Goal: Transaction & Acquisition: Purchase product/service

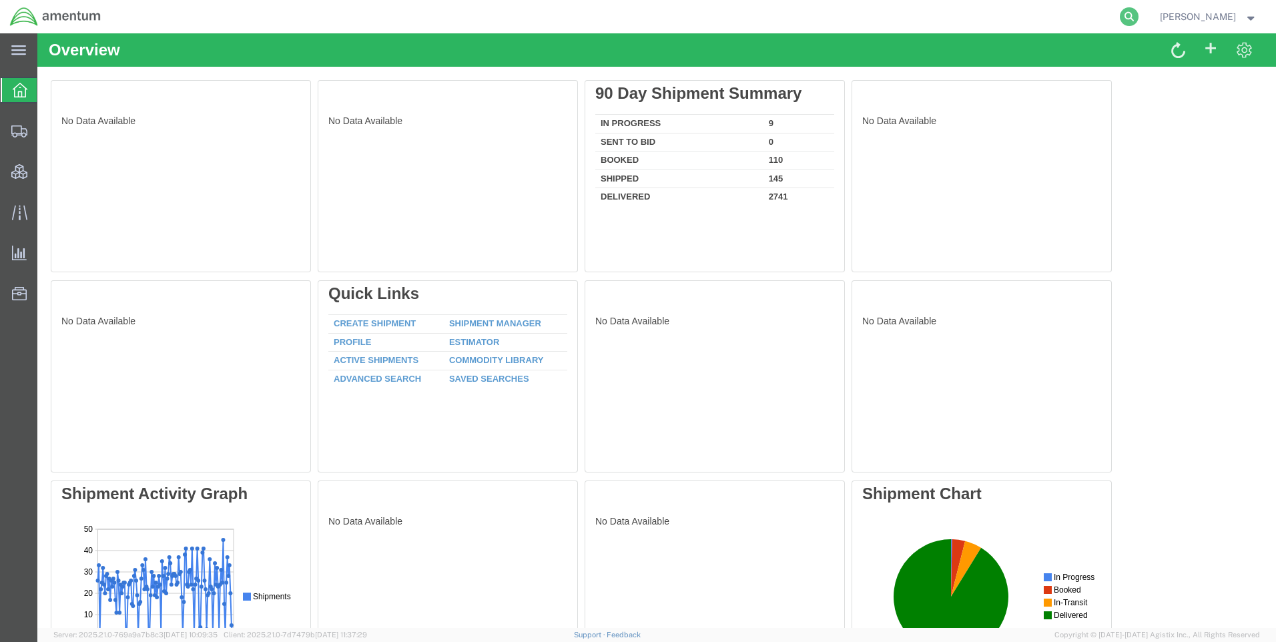
click at [1139, 15] on icon at bounding box center [1129, 16] width 19 height 19
paste input "DCO-25287-169400"
type input "DCO-25287-169400"
click at [1137, 13] on icon at bounding box center [1129, 16] width 19 height 19
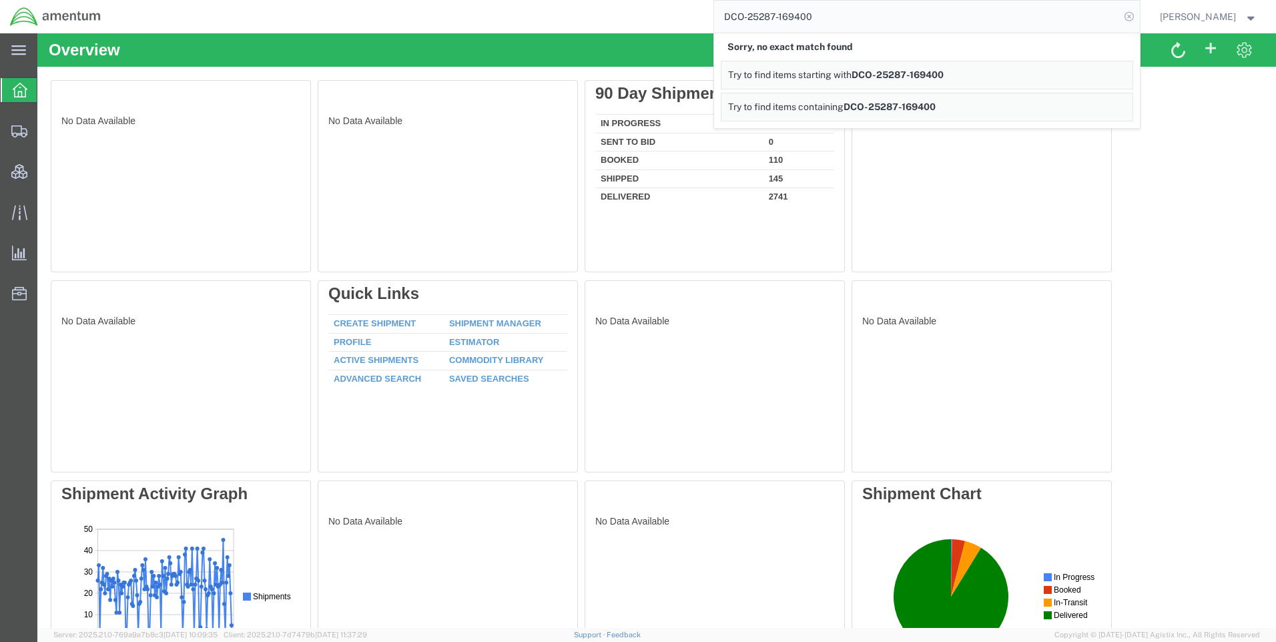
click at [1139, 15] on icon at bounding box center [1129, 16] width 19 height 19
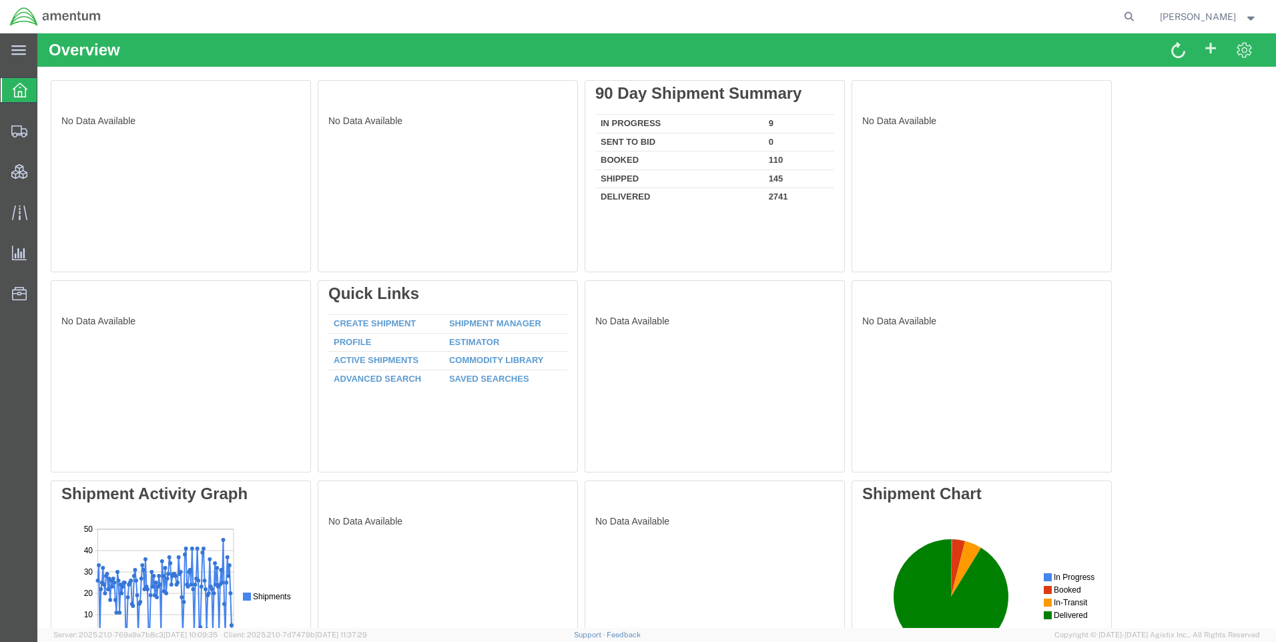
click at [1139, 22] on icon at bounding box center [1129, 16] width 19 height 19
paste input "DCO-25287-169400"
type input "DCO-25287-169400"
click at [1139, 16] on icon at bounding box center [1129, 16] width 19 height 19
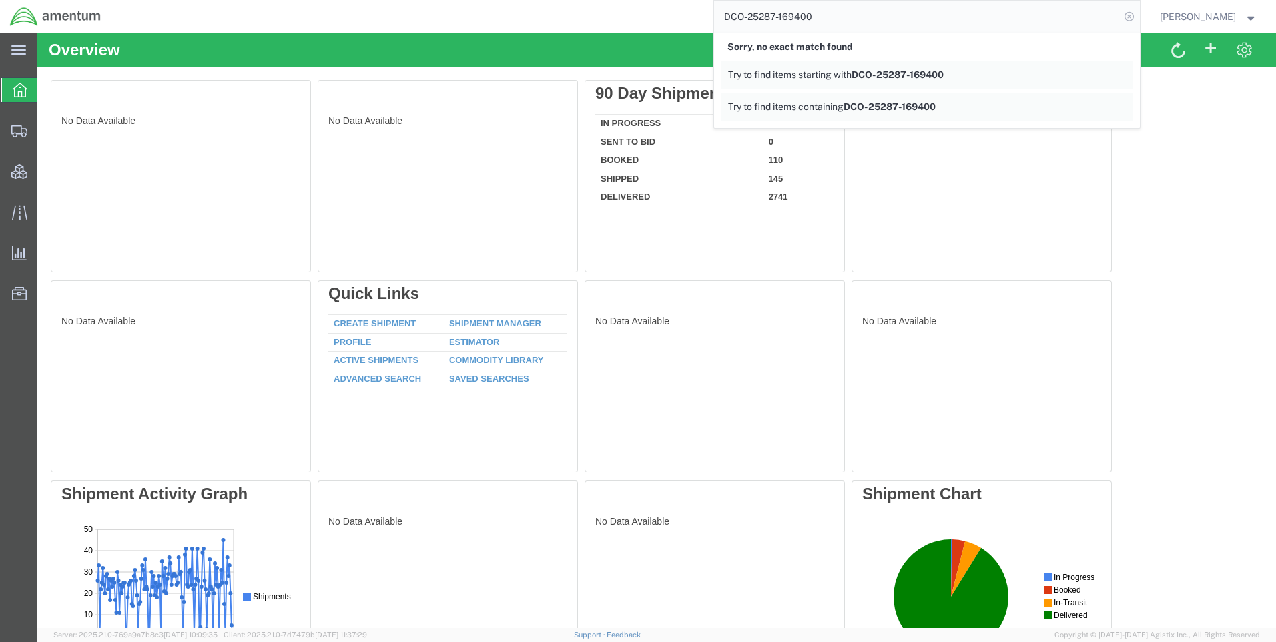
click at [1139, 15] on icon at bounding box center [1129, 16] width 19 height 19
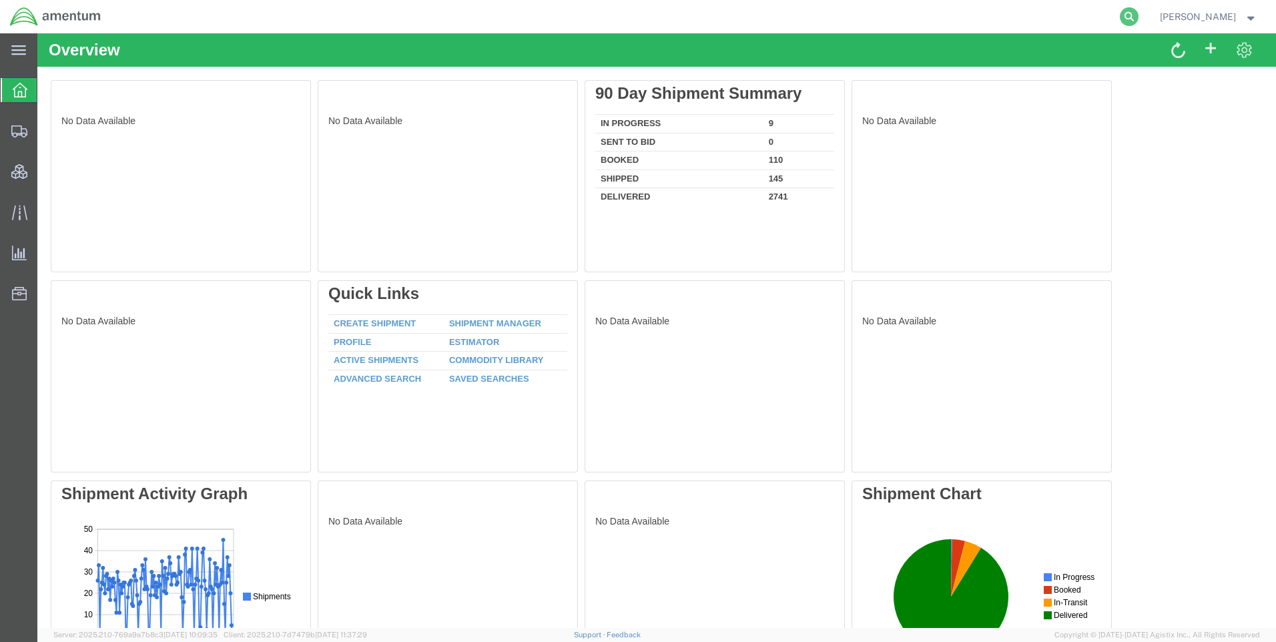
click at [1139, 12] on icon at bounding box center [1129, 16] width 19 height 19
paste input "DCO-25287-169400"
type input "DCO-25287-169400"
click at [1137, 11] on icon at bounding box center [1129, 16] width 19 height 19
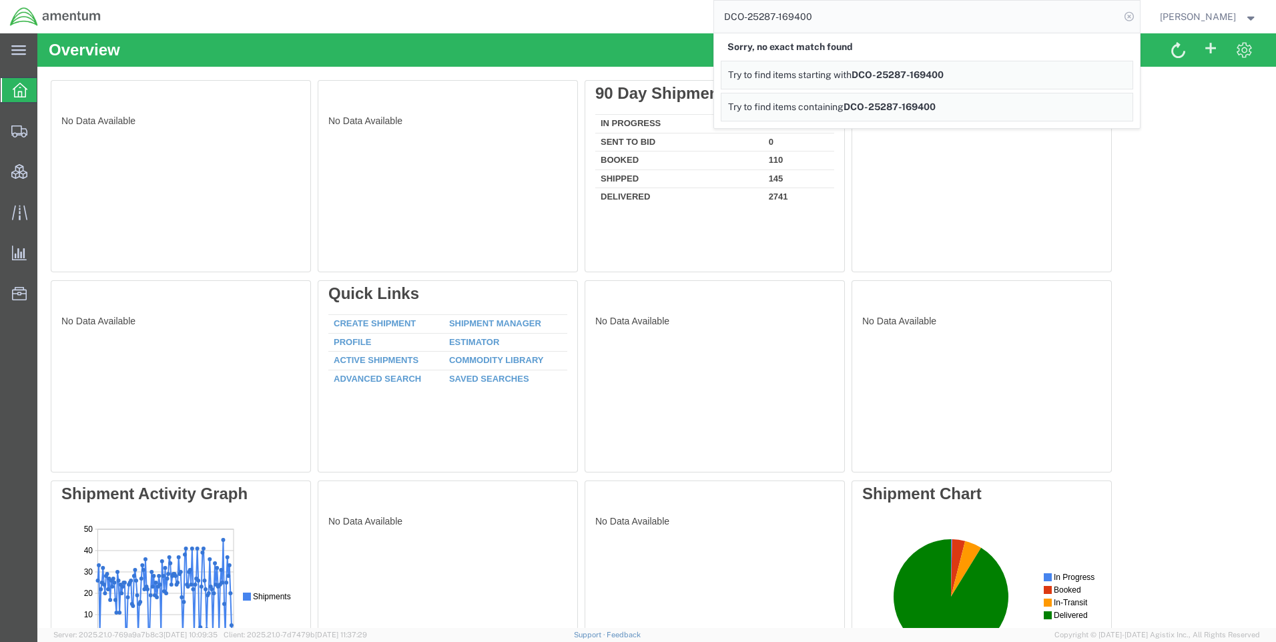
click at [1136, 11] on icon at bounding box center [1129, 16] width 19 height 19
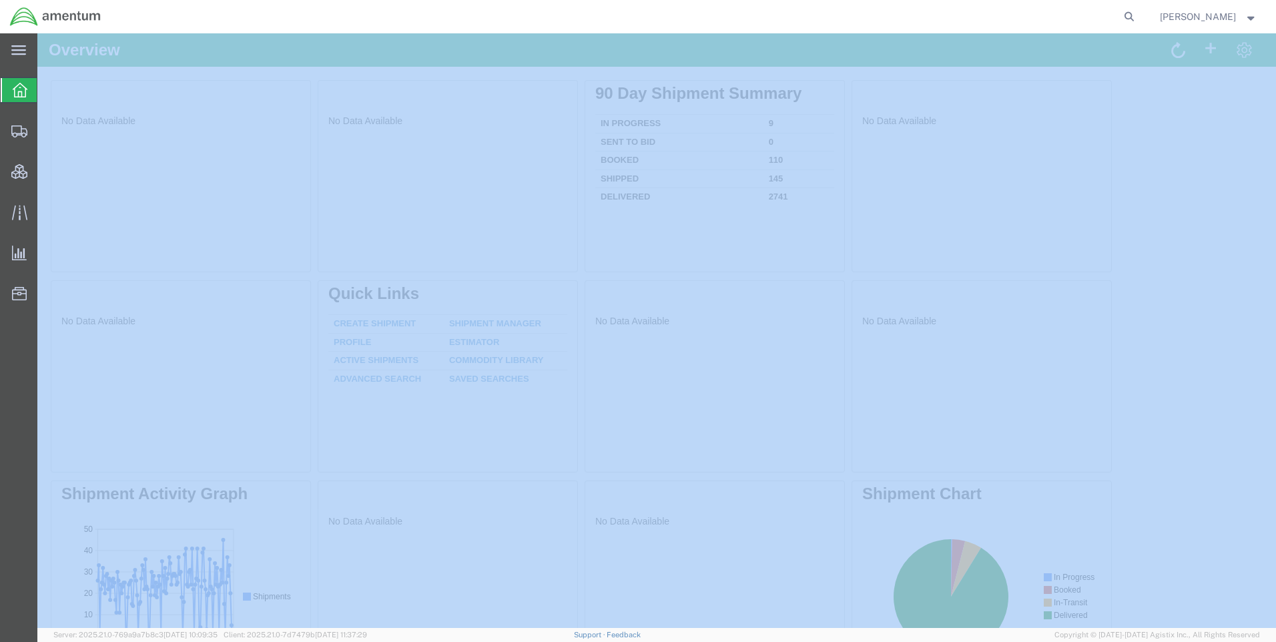
click at [1136, 11] on icon at bounding box center [1129, 16] width 19 height 19
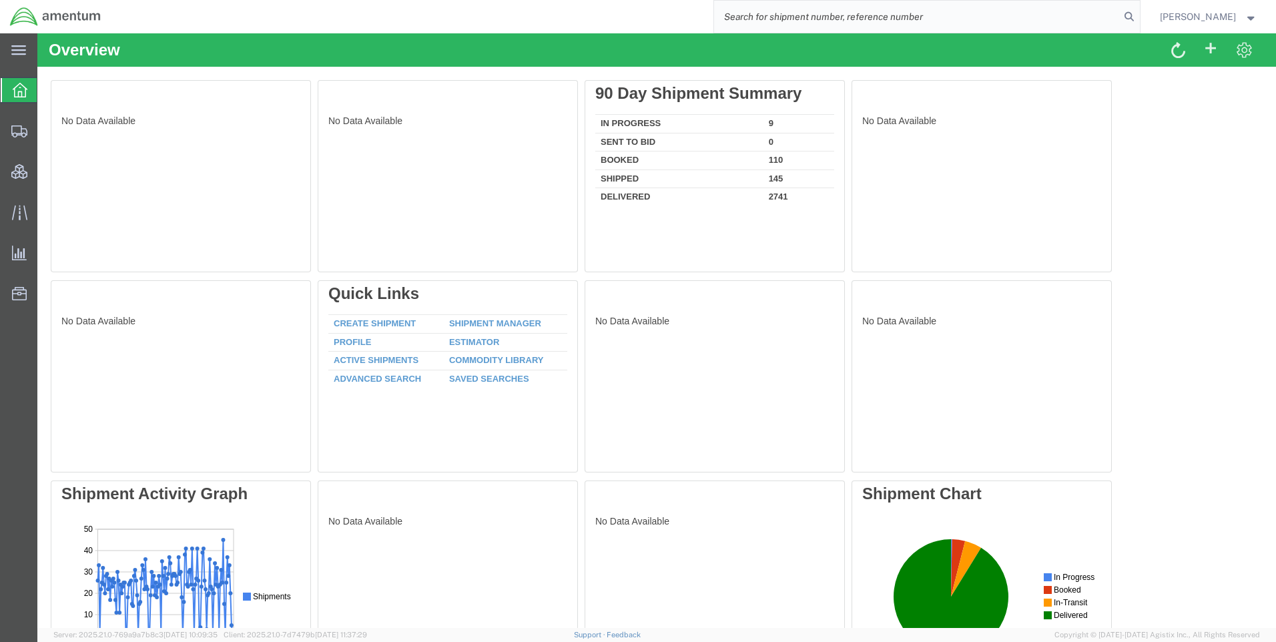
paste input "DCO-25287-169400"
type input "DCO-25287-169400"
click at [1139, 15] on icon at bounding box center [1129, 16] width 19 height 19
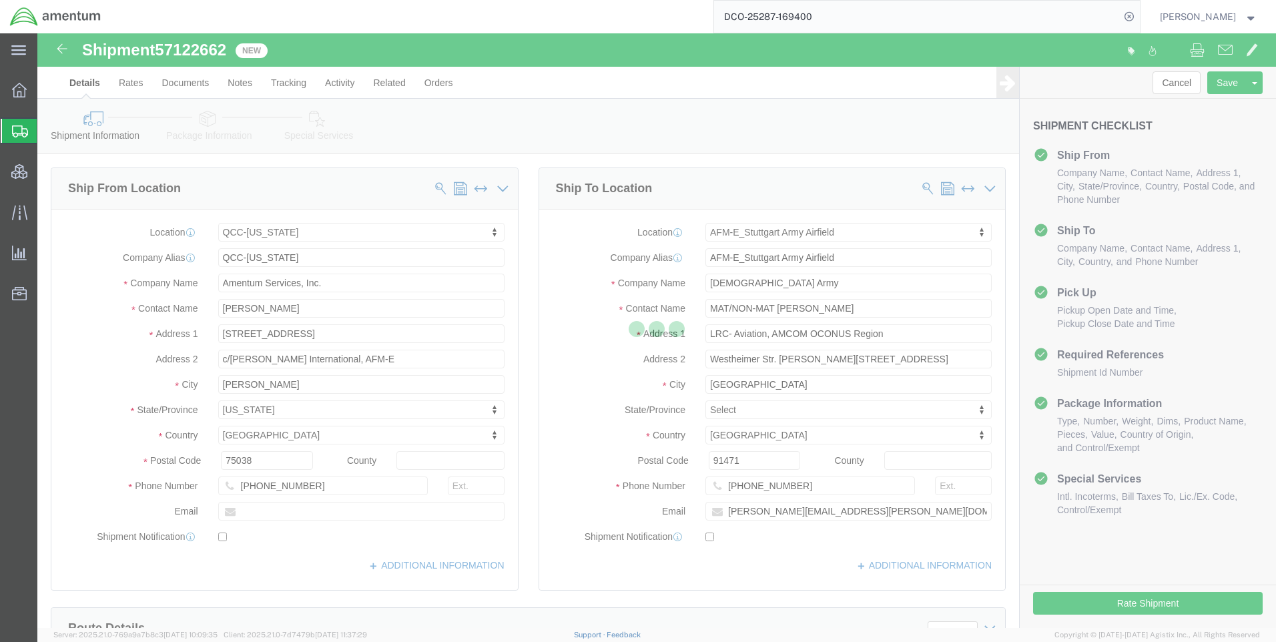
select select "42668"
select select "69712"
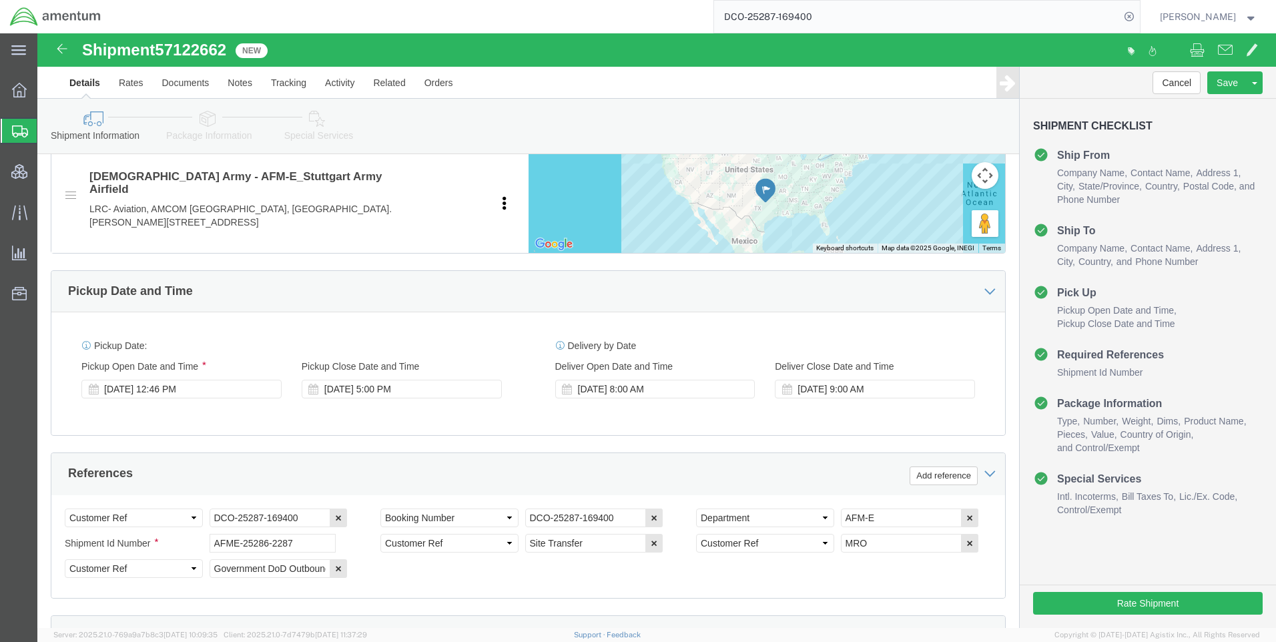
scroll to position [601, 0]
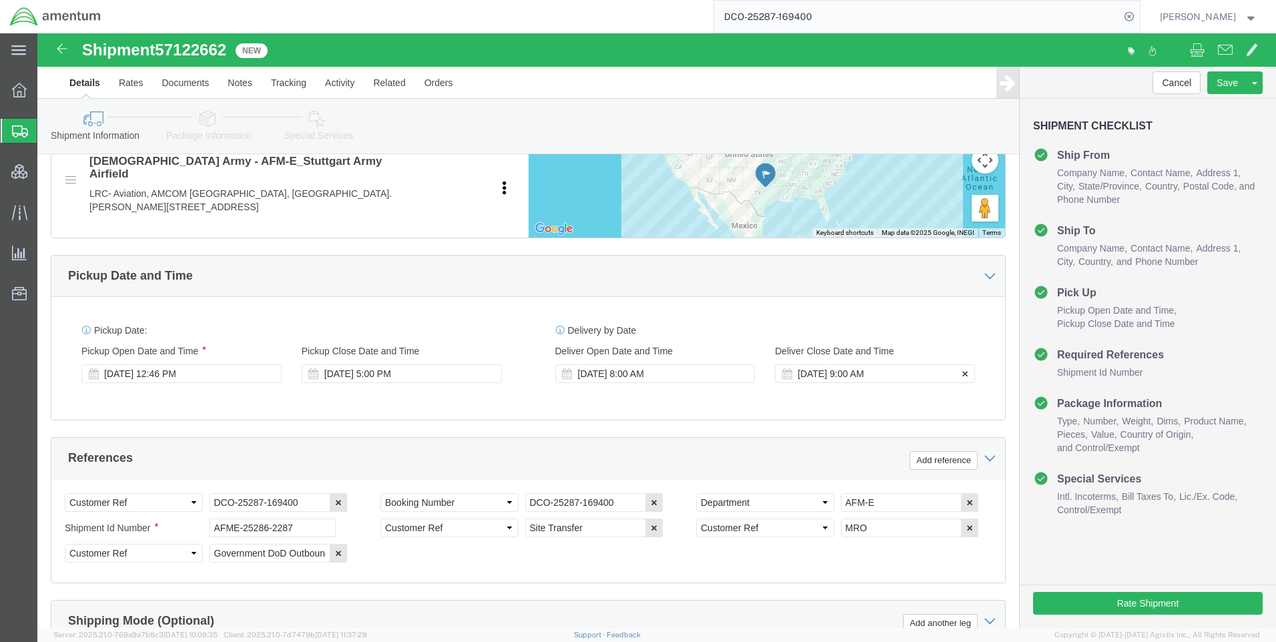
drag, startPoint x: 702, startPoint y: 327, endPoint x: 757, endPoint y: 333, distance: 55.7
click icon
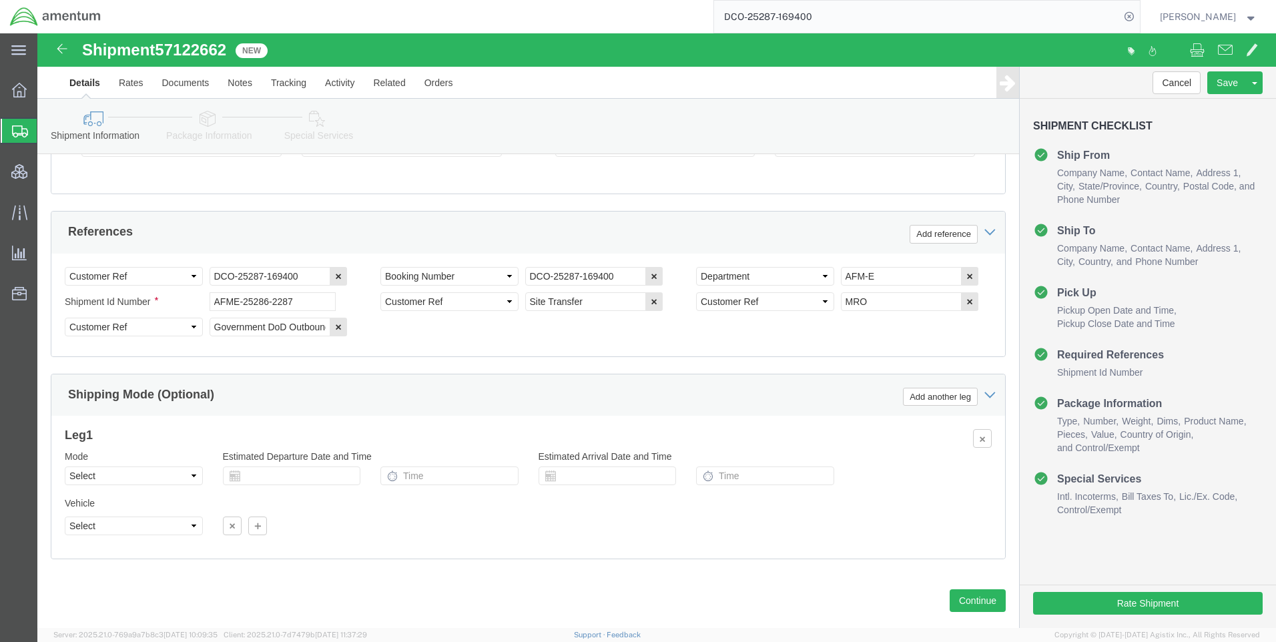
scroll to position [842, 0]
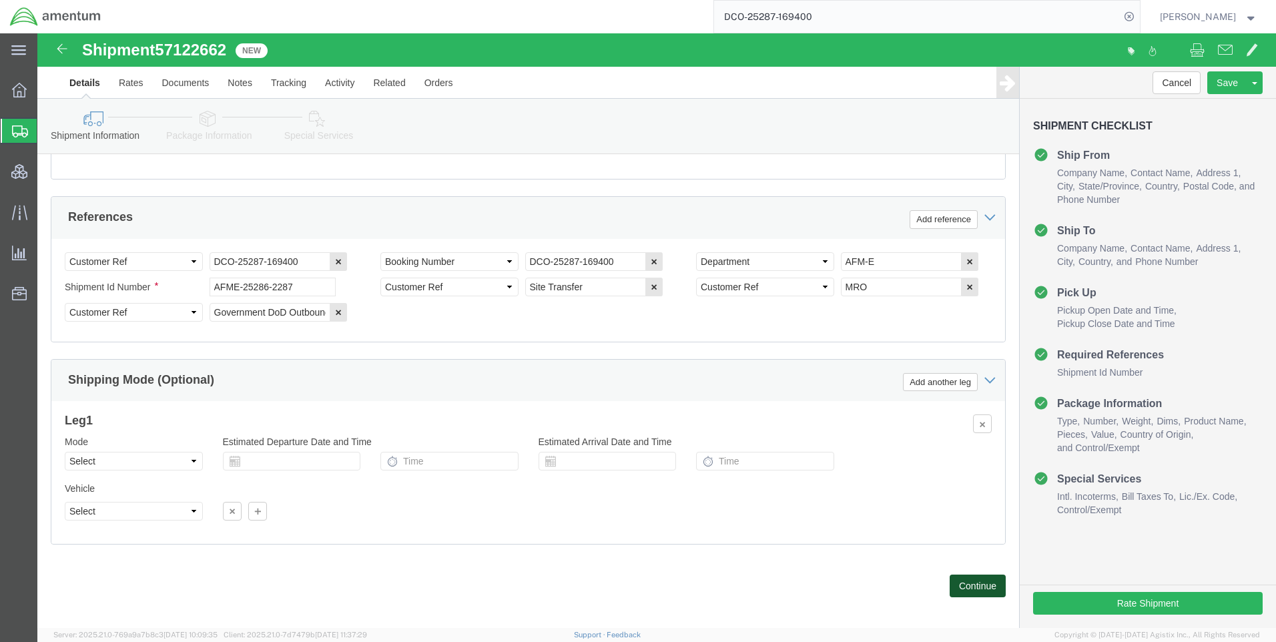
click button "Continue"
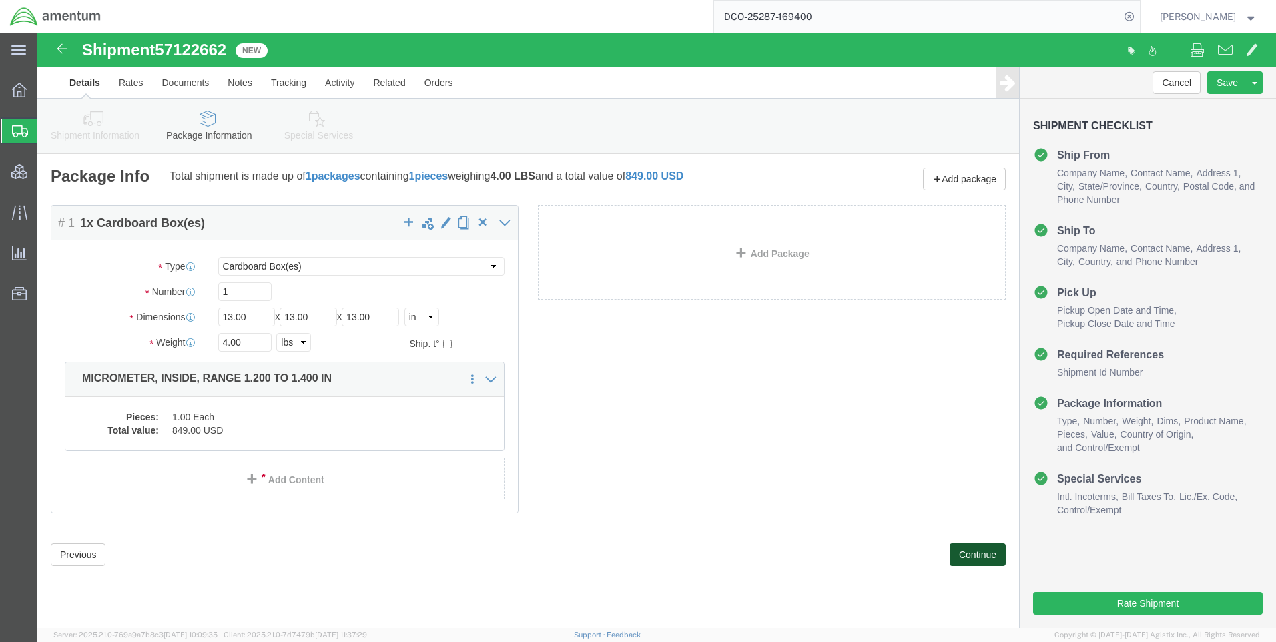
click button "Continue"
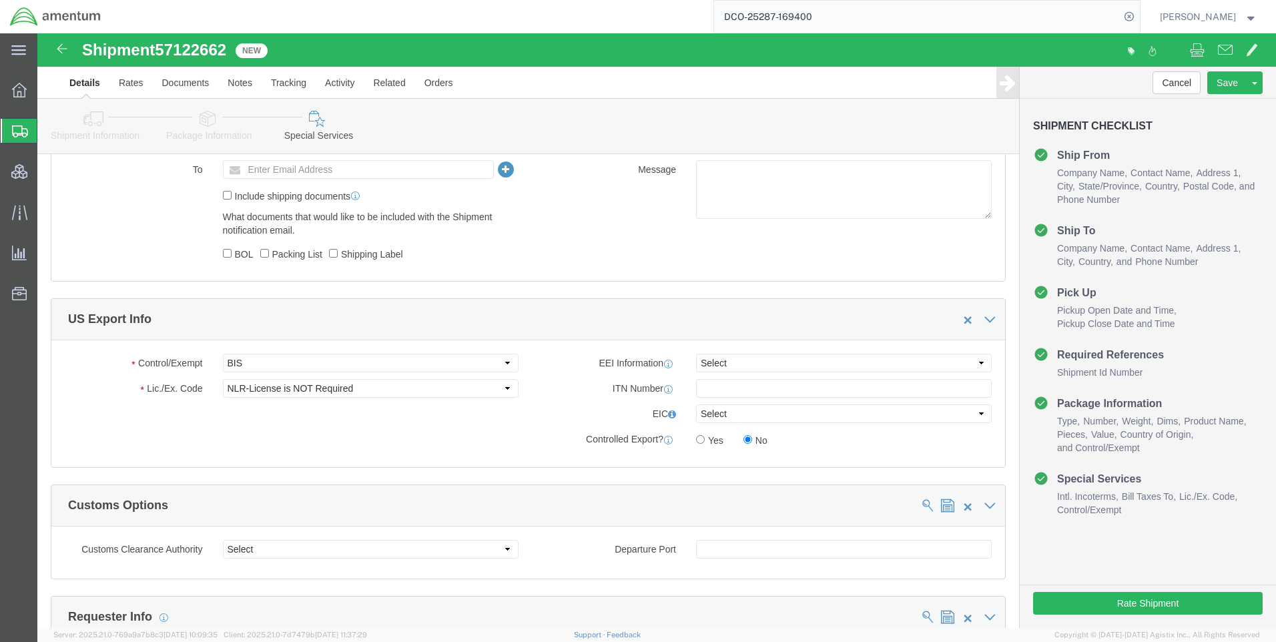
scroll to position [935, 0]
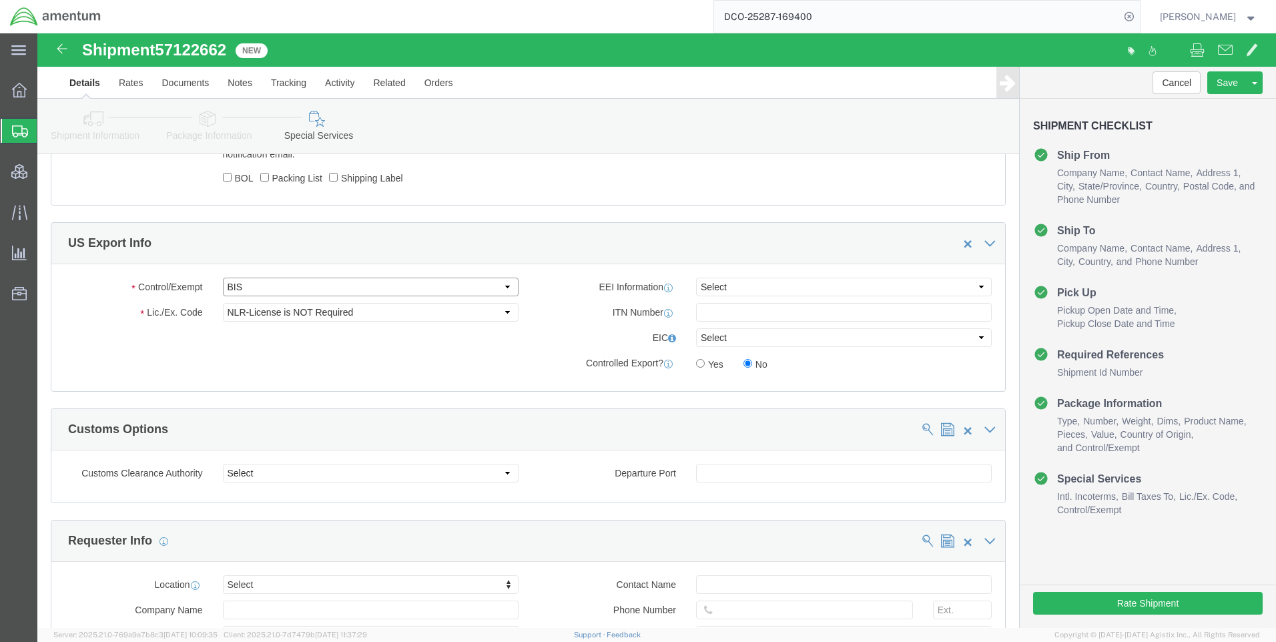
click select "Select ATF BIS DEA EPA FDA FTR ITAR OFAC Other (OPA)"
select select "FTR"
click select "Select ATF BIS DEA EPA FDA FTR ITAR OFAC Other (OPA)"
click select "Select 30.2(d)(2) 30.36 30.37(a) 30.37(f) 30.37(g) 30.37(h) 30.37(i) 30.37(j) 3…"
select select "30.37(a)"
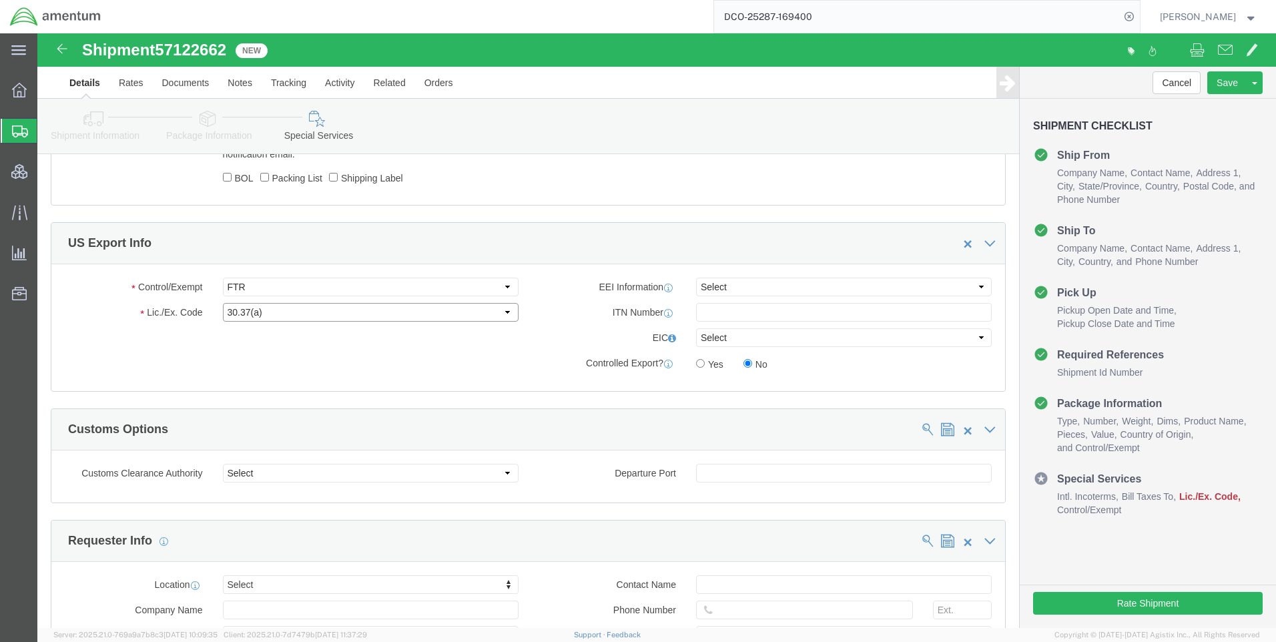
click select "Select 30.2(d)(2) 30.36 30.37(a) 30.37(f) 30.37(g) 30.37(h) 30.37(i) 30.37(j) 3…"
drag, startPoint x: 707, startPoint y: 247, endPoint x: 698, endPoint y: 252, distance: 9.9
click select "Select AES-Direct EEI Carrier File EEI EEI Exempt"
select select "EXEM"
click select "Select AES-Direct EEI Carrier File EEI EEI Exempt"
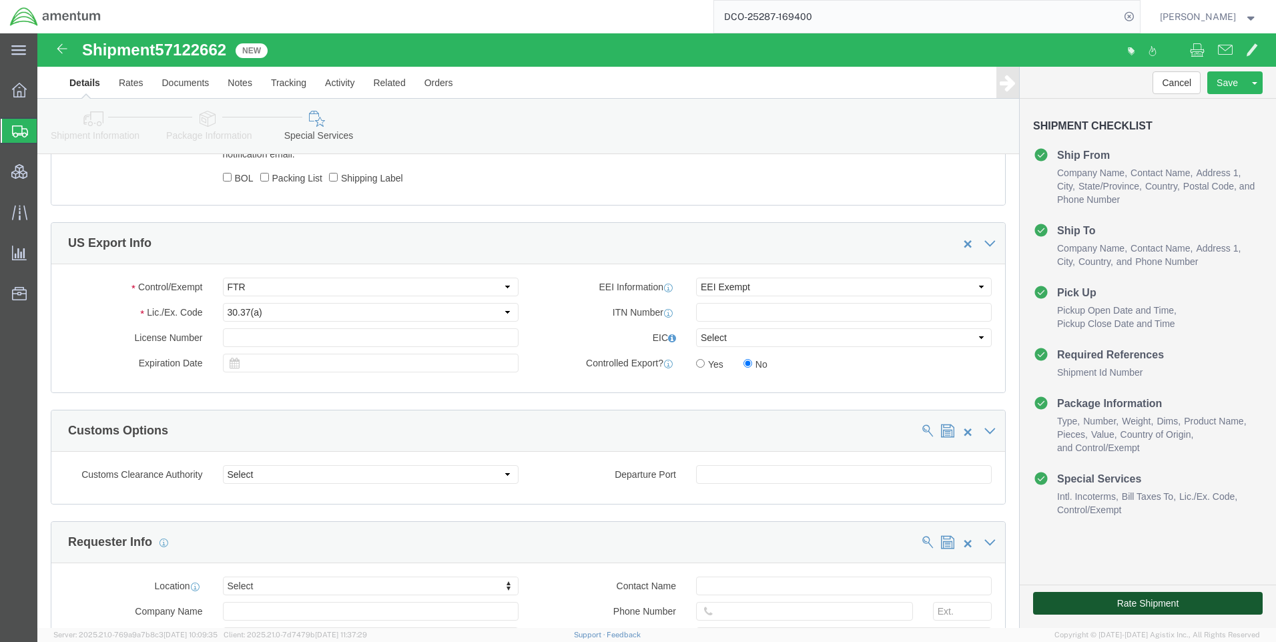
click button "Rate Shipment"
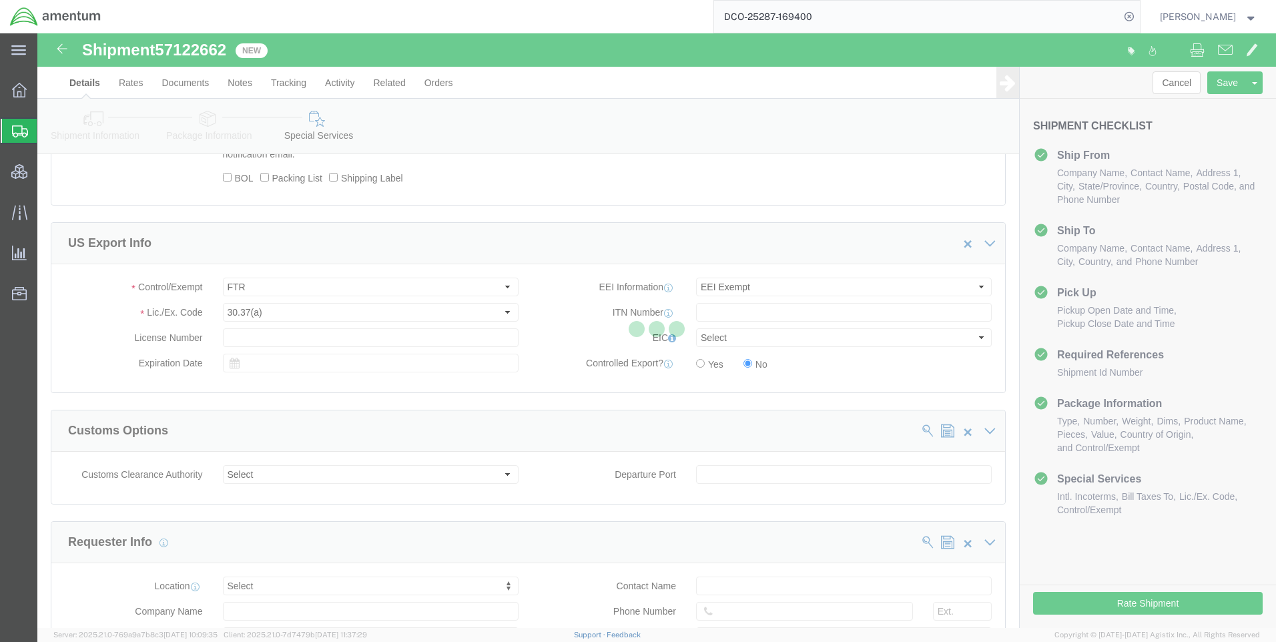
select select "42668"
select select "69712"
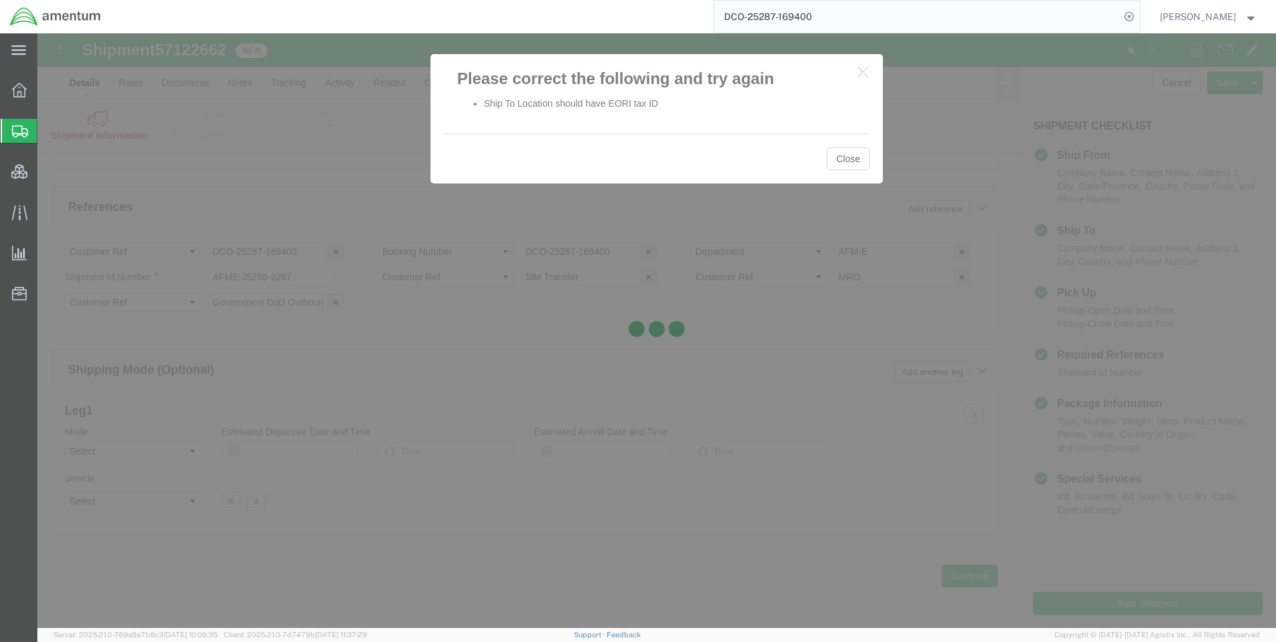
scroll to position [842, 0]
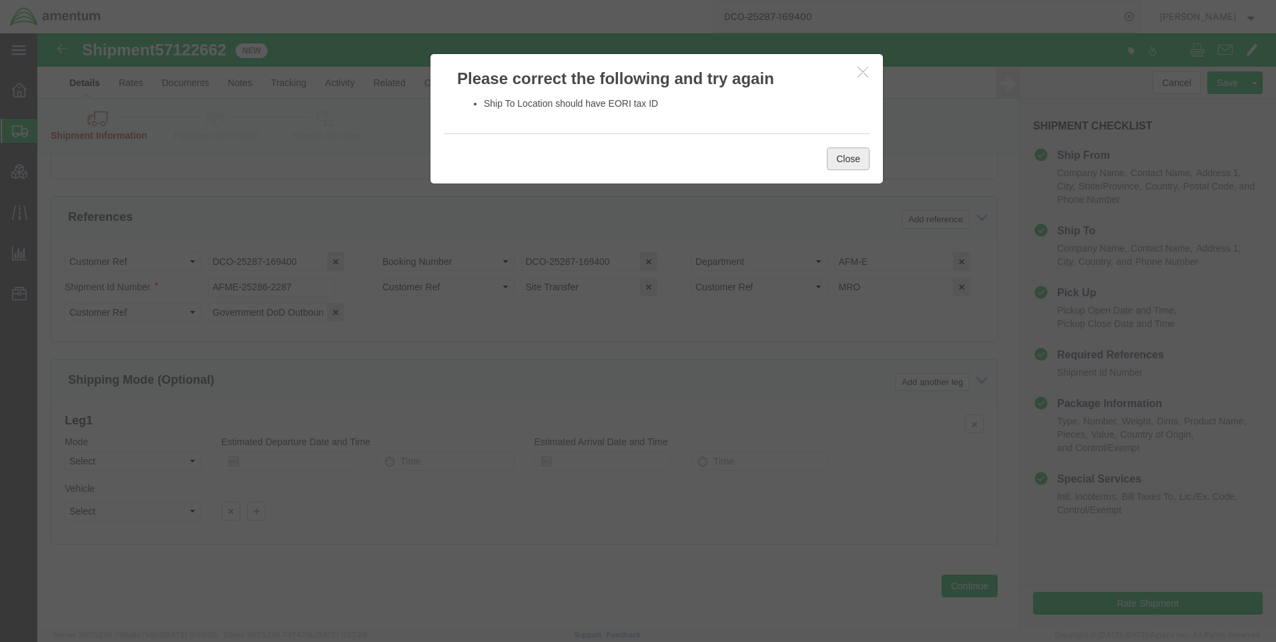
click button "Close"
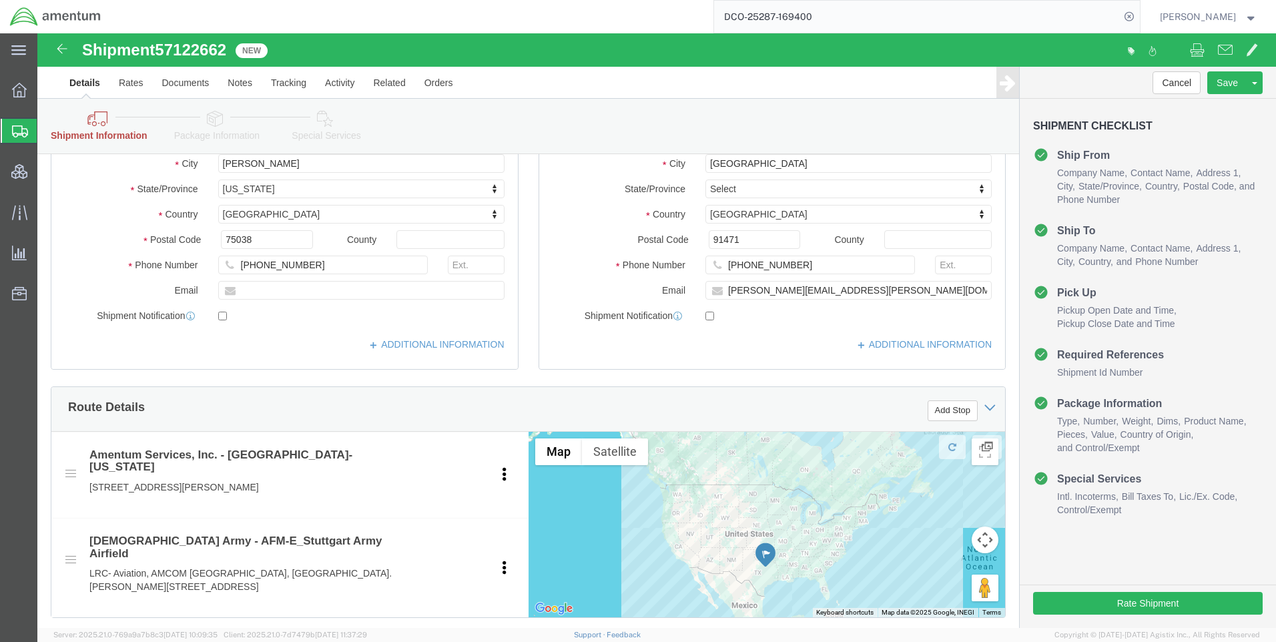
scroll to position [267, 0]
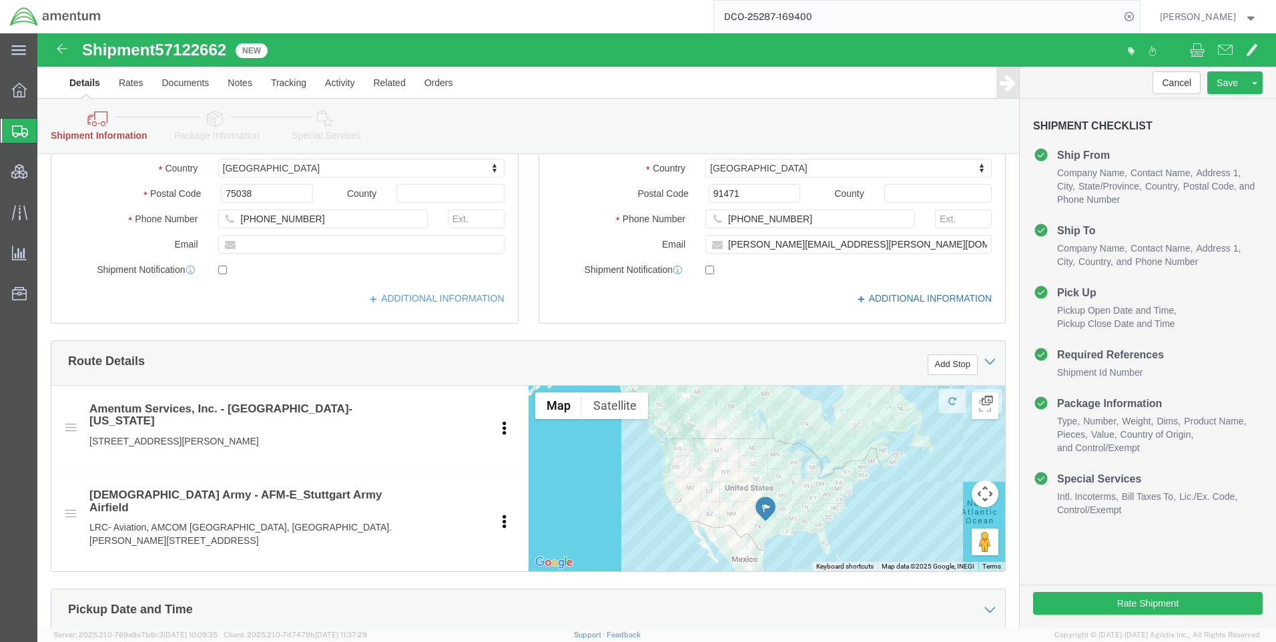
click icon
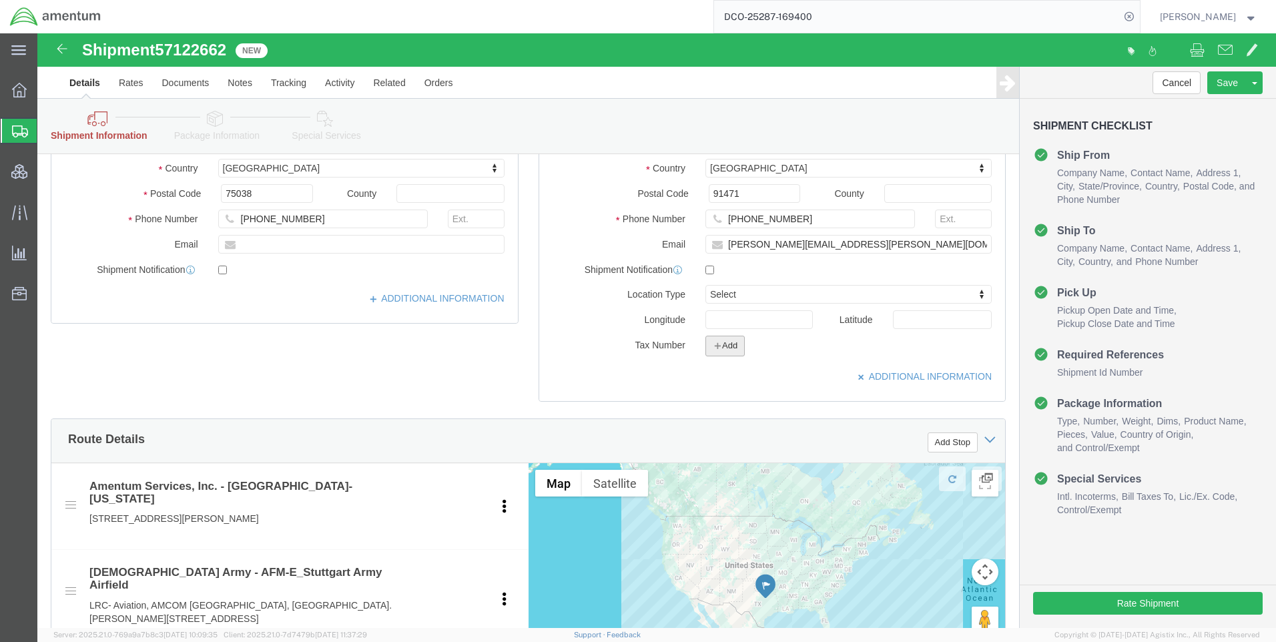
click div "Location AFM-E_Stuttgart Army Airfield Select My Profile Location [PHONE_NUMBER…"
click icon "button"
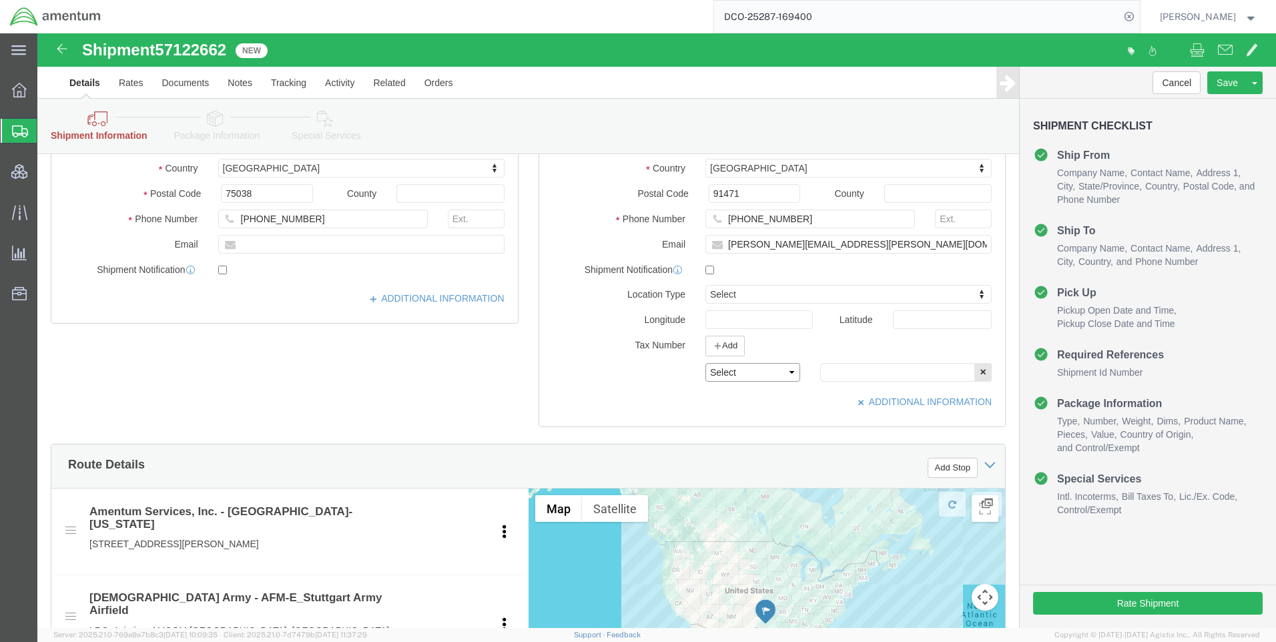
click select "Select EIN EORI TIN VAT Other"
select select "EORI"
click select "Select EIN EORI TIN VAT Other"
paste input "[US_VEHICLE_IDENTIFICATION_NUMBER]"
type input "[US_VEHICLE_IDENTIFICATION_NUMBER]"
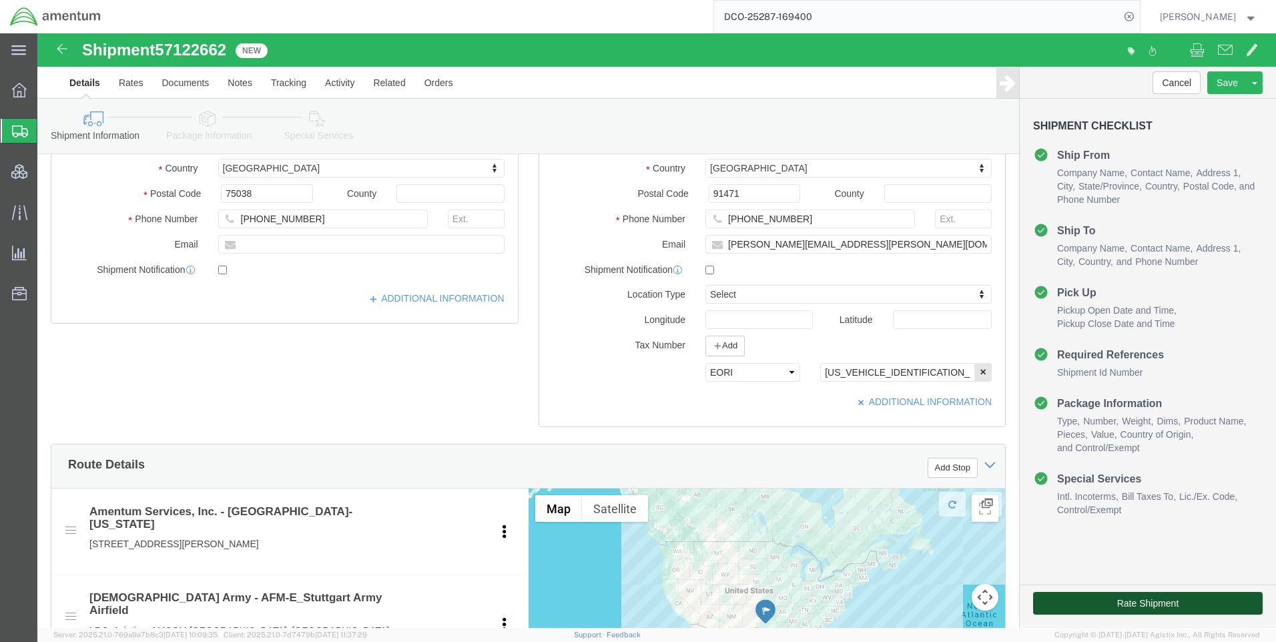
click button "Rate Shipment"
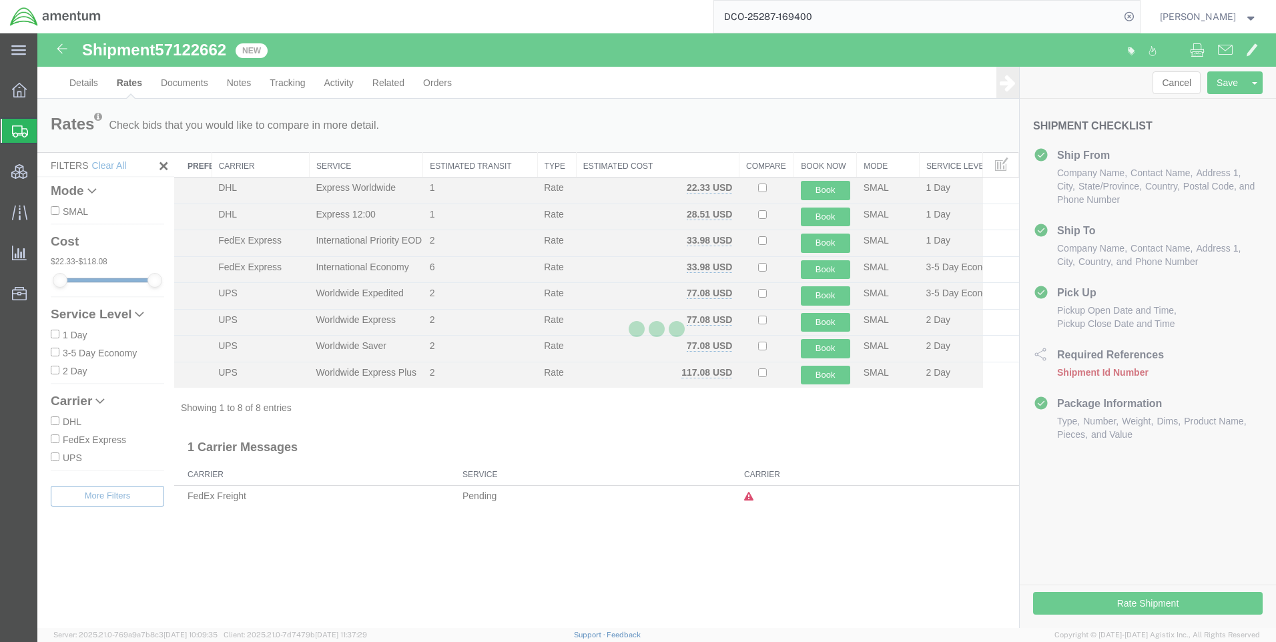
scroll to position [0, 0]
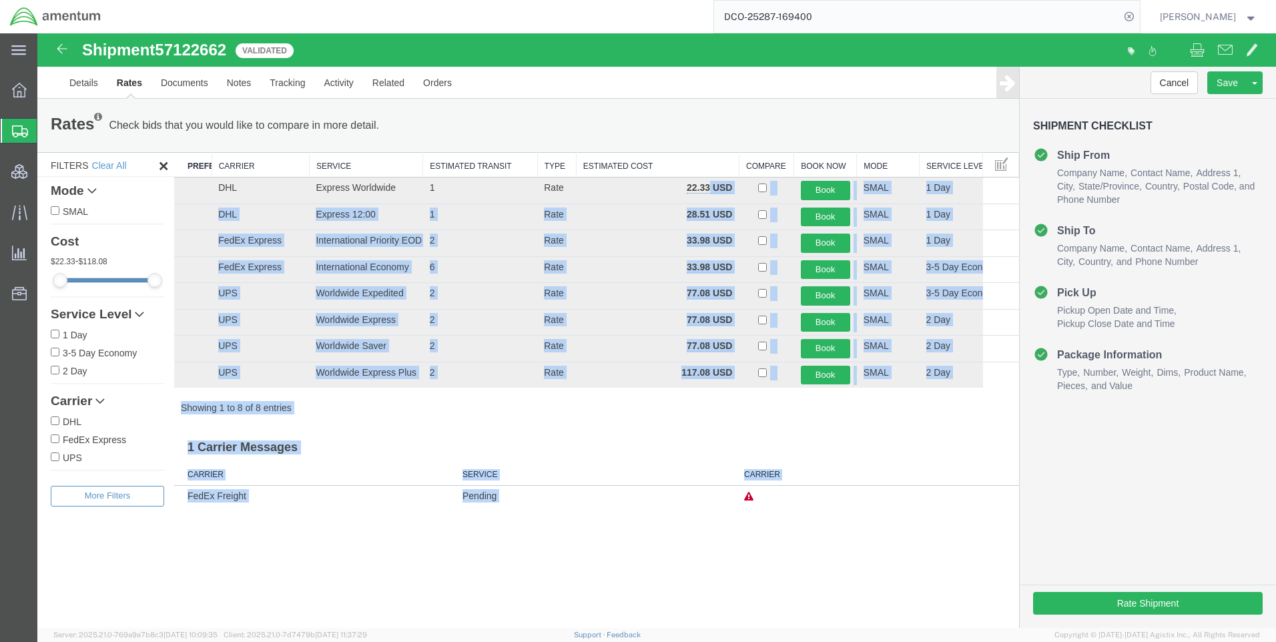
drag, startPoint x: 710, startPoint y: 186, endPoint x: 686, endPoint y: 183, distance: 24.8
click at [686, 183] on td "22.33 USD" at bounding box center [657, 191] width 163 height 27
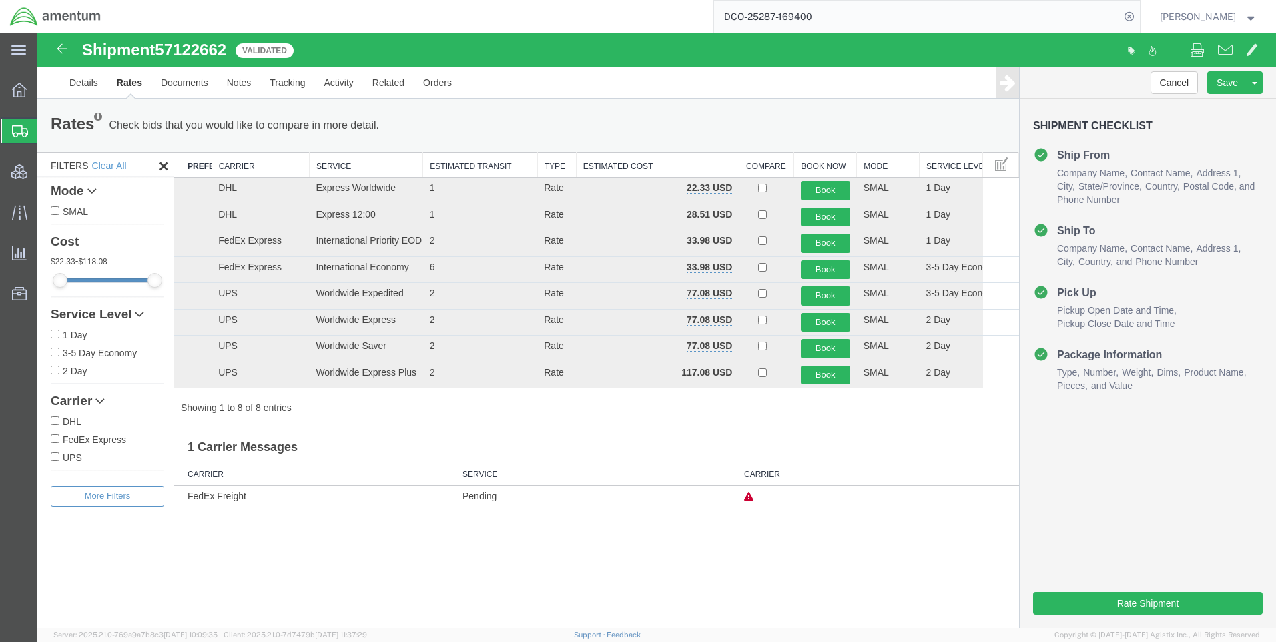
drag, startPoint x: 688, startPoint y: 182, endPoint x: 664, endPoint y: 142, distance: 46.7
click at [637, 136] on div "Rates Check bids that you would like to compare in more detail. Compare Filter" at bounding box center [528, 125] width 975 height 27
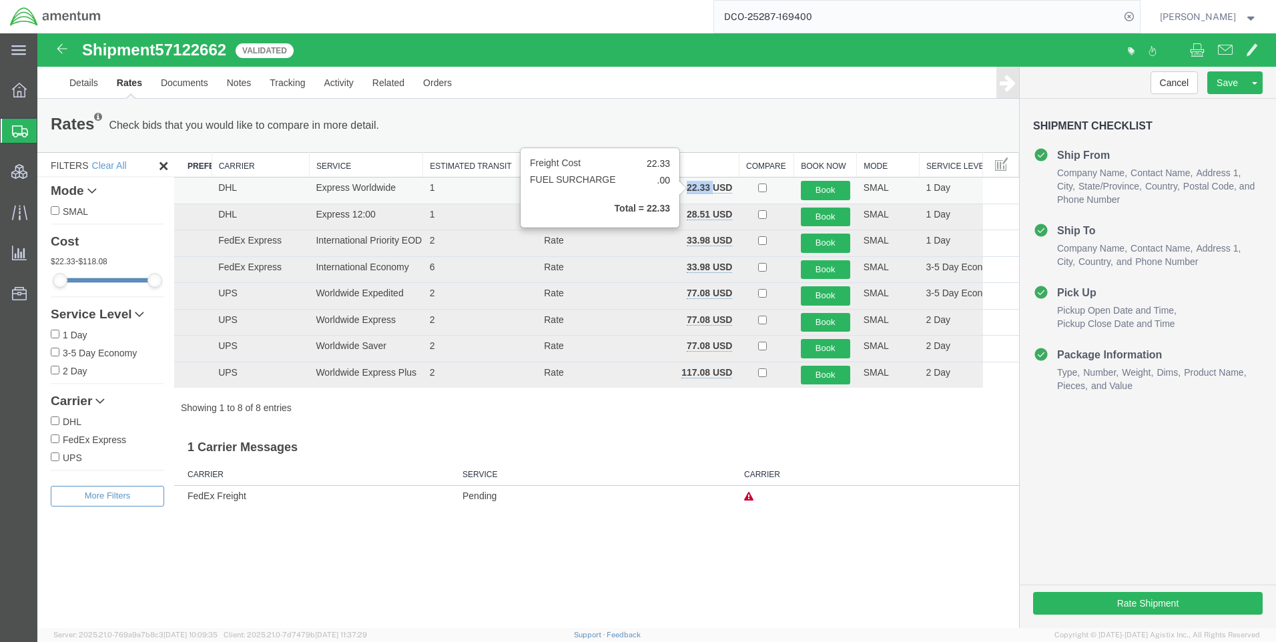
drag, startPoint x: 714, startPoint y: 188, endPoint x: 688, endPoint y: 192, distance: 26.3
click at [688, 192] on b "22.33 USD" at bounding box center [709, 187] width 45 height 11
copy b "22.33"
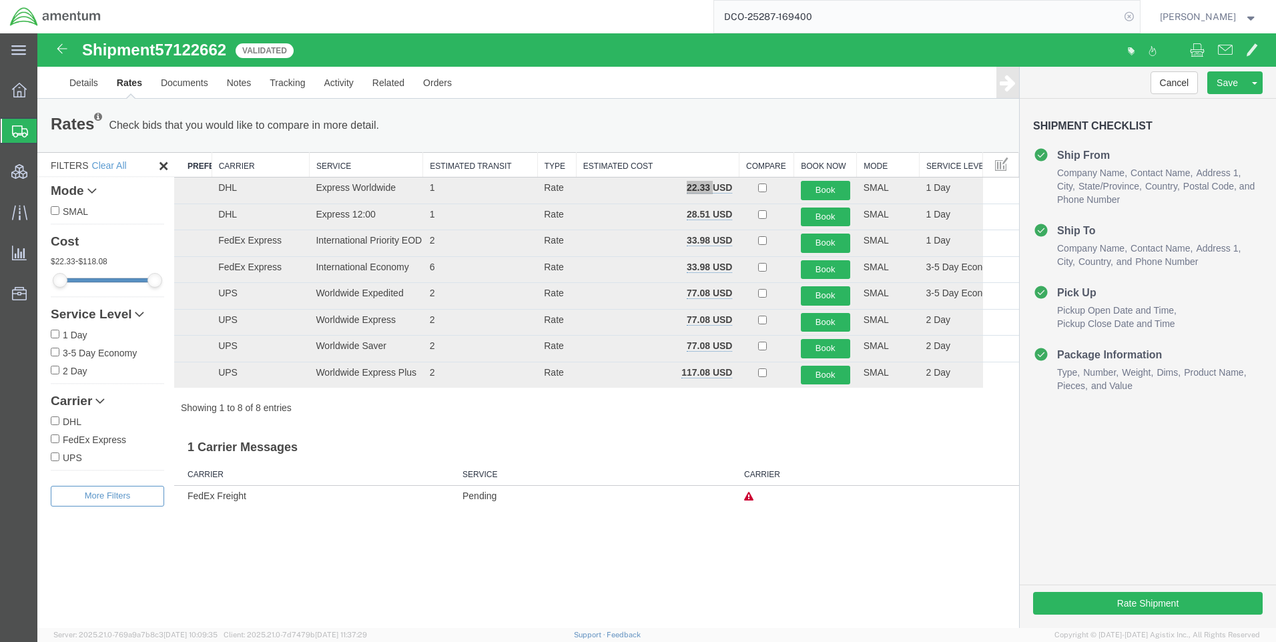
click at [1135, 17] on icon at bounding box center [1129, 16] width 19 height 19
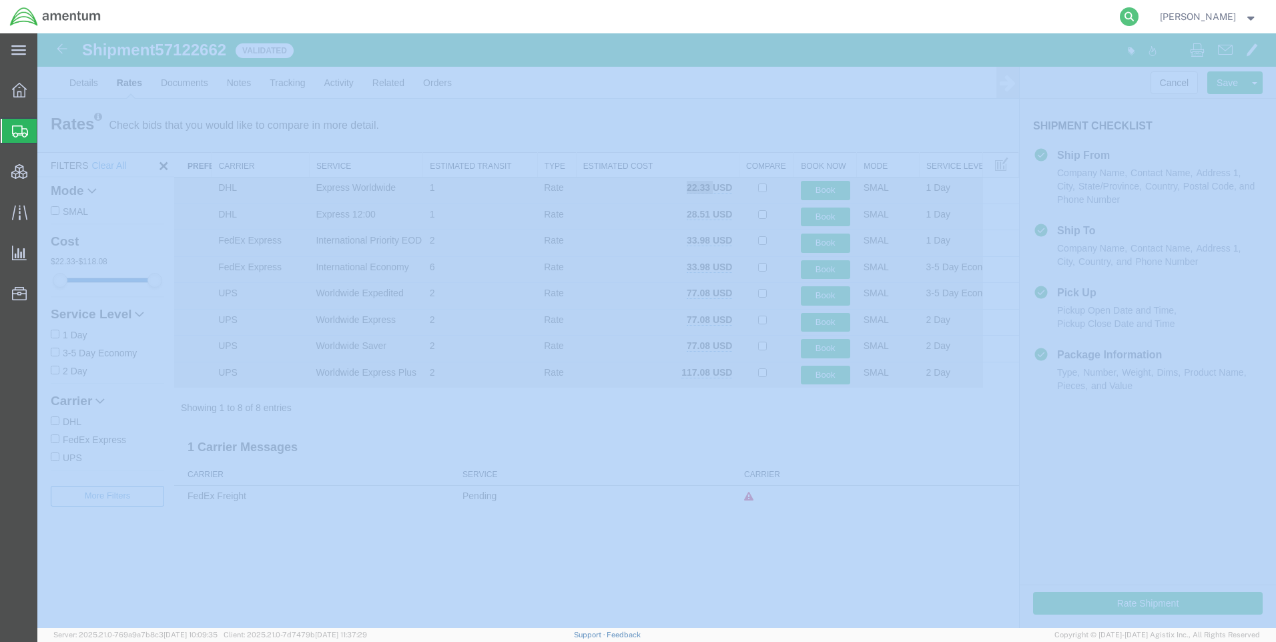
click at [1136, 17] on icon at bounding box center [1129, 16] width 19 height 19
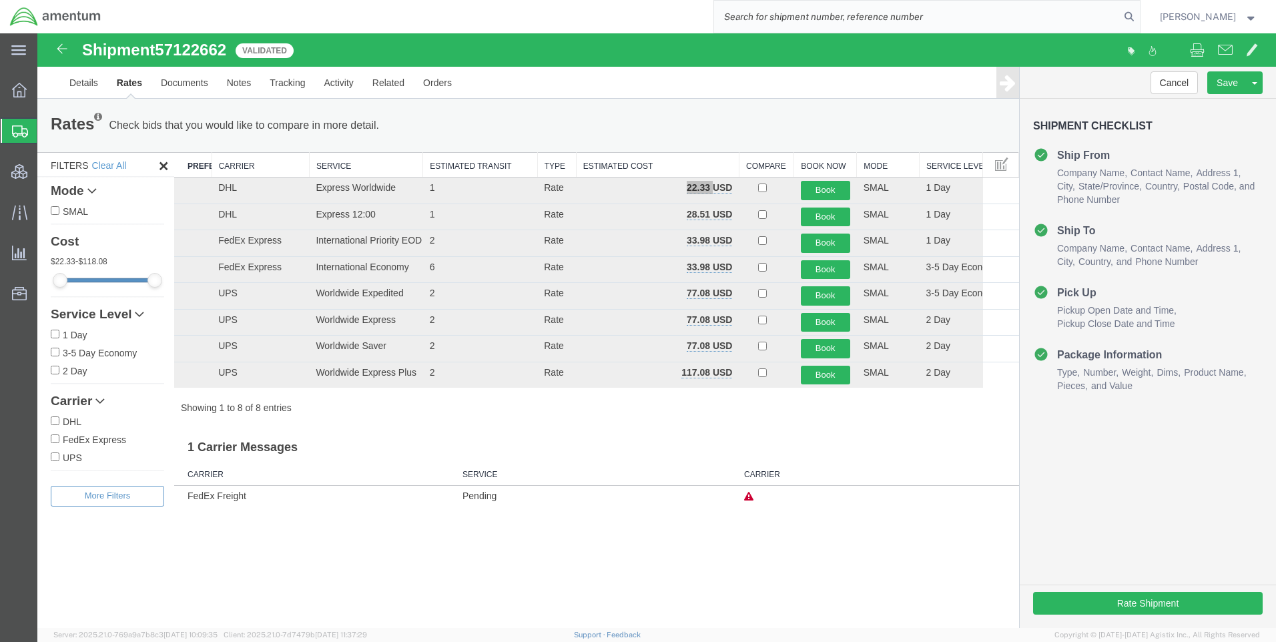
paste input "DCO-25287-169401"
type input "DCO-25287-169401"
click at [1139, 15] on icon at bounding box center [1129, 16] width 19 height 19
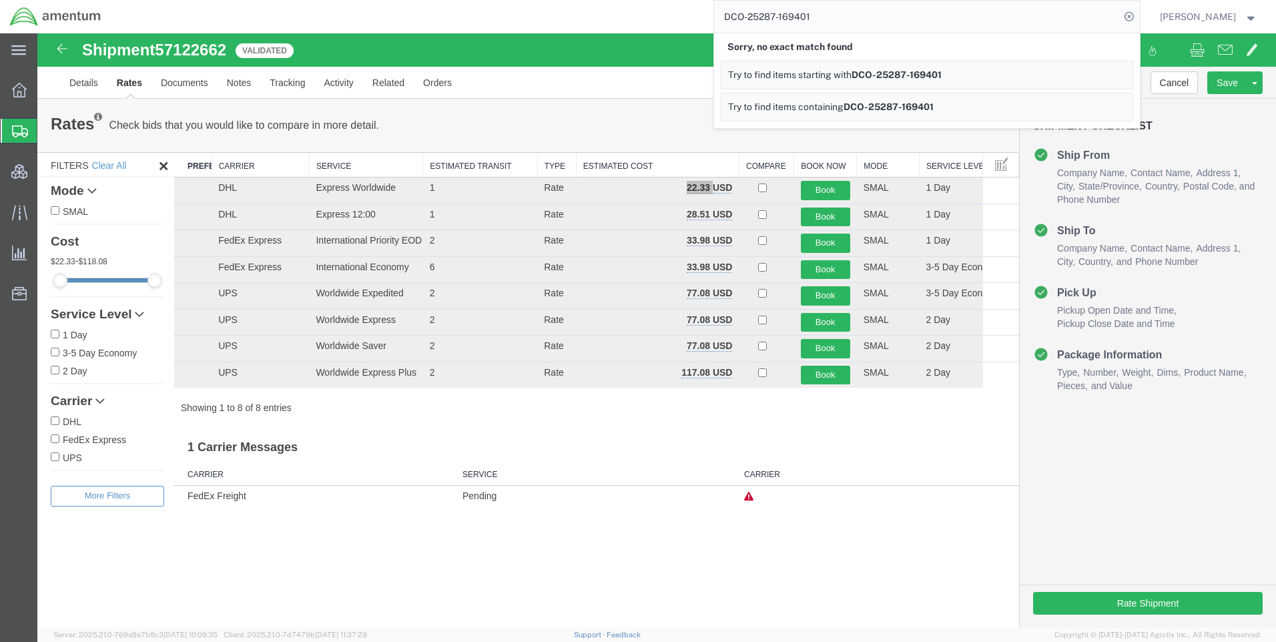
click at [1139, 15] on icon at bounding box center [1129, 16] width 19 height 19
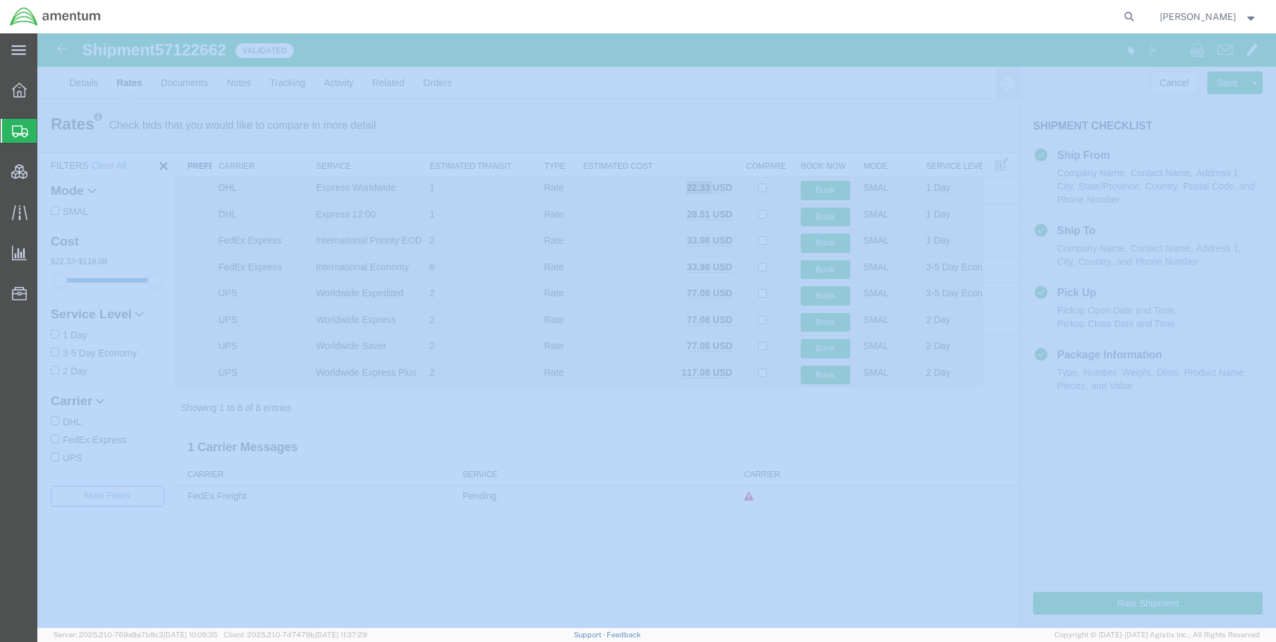
click at [1139, 15] on icon at bounding box center [1129, 16] width 19 height 19
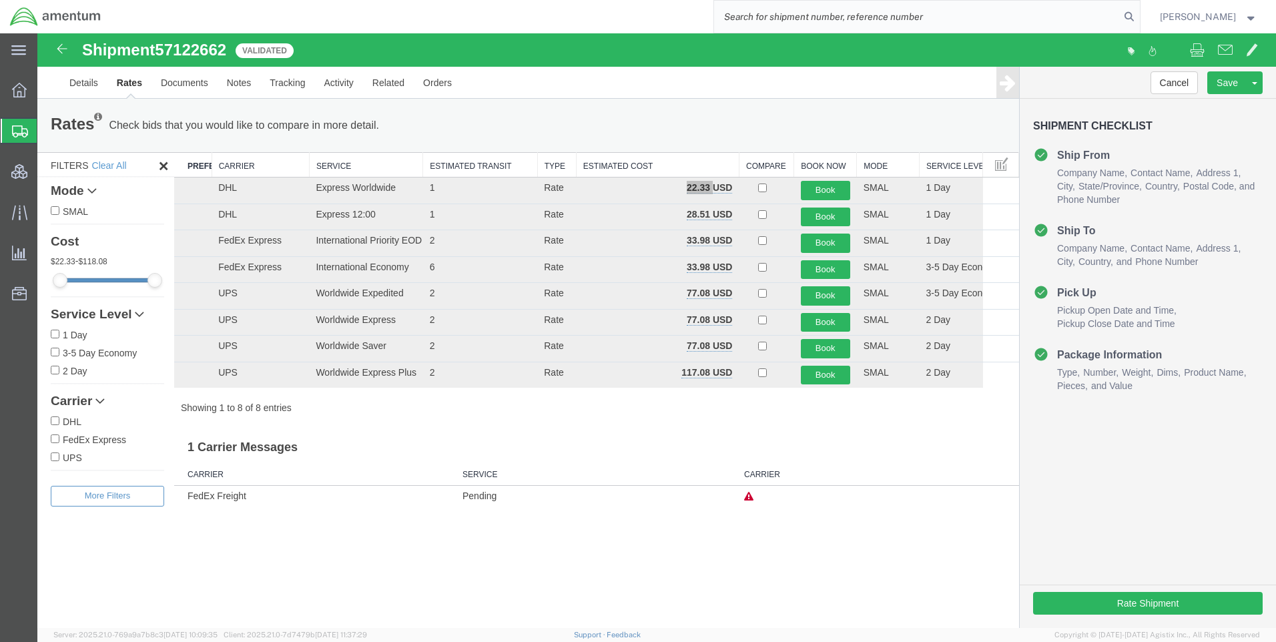
paste input "DCO-25287-169401"
type input "DCO-25287-169401"
click at [1139, 9] on icon at bounding box center [1129, 16] width 19 height 19
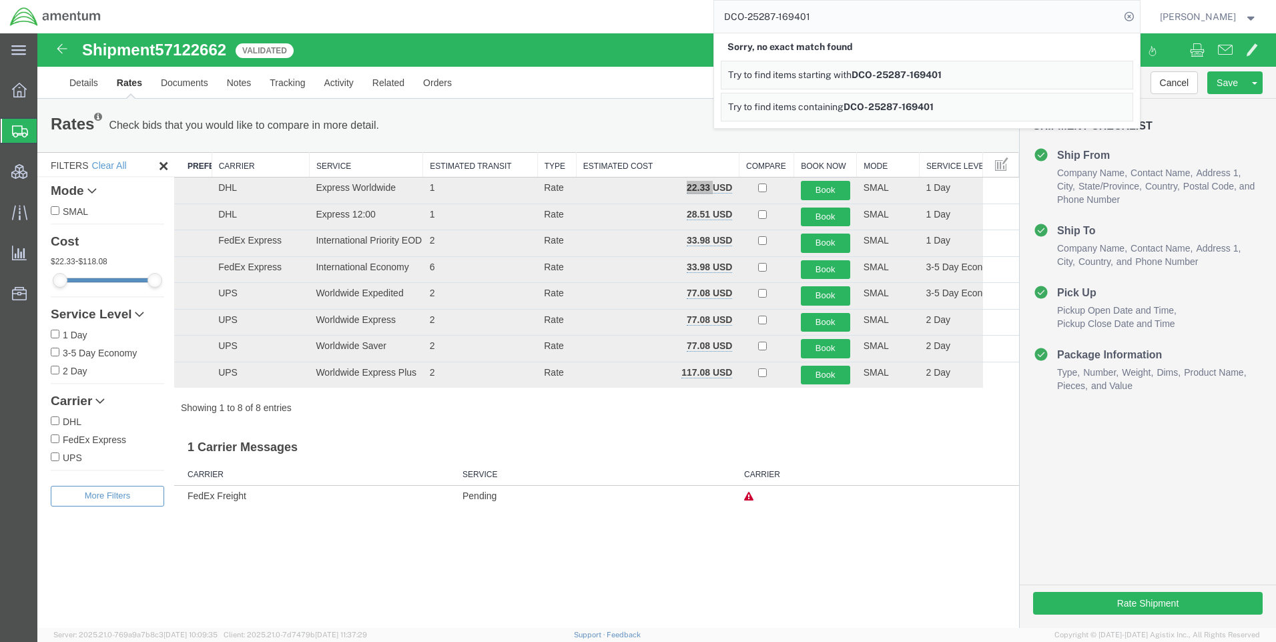
click at [1139, 9] on icon at bounding box center [1129, 16] width 19 height 19
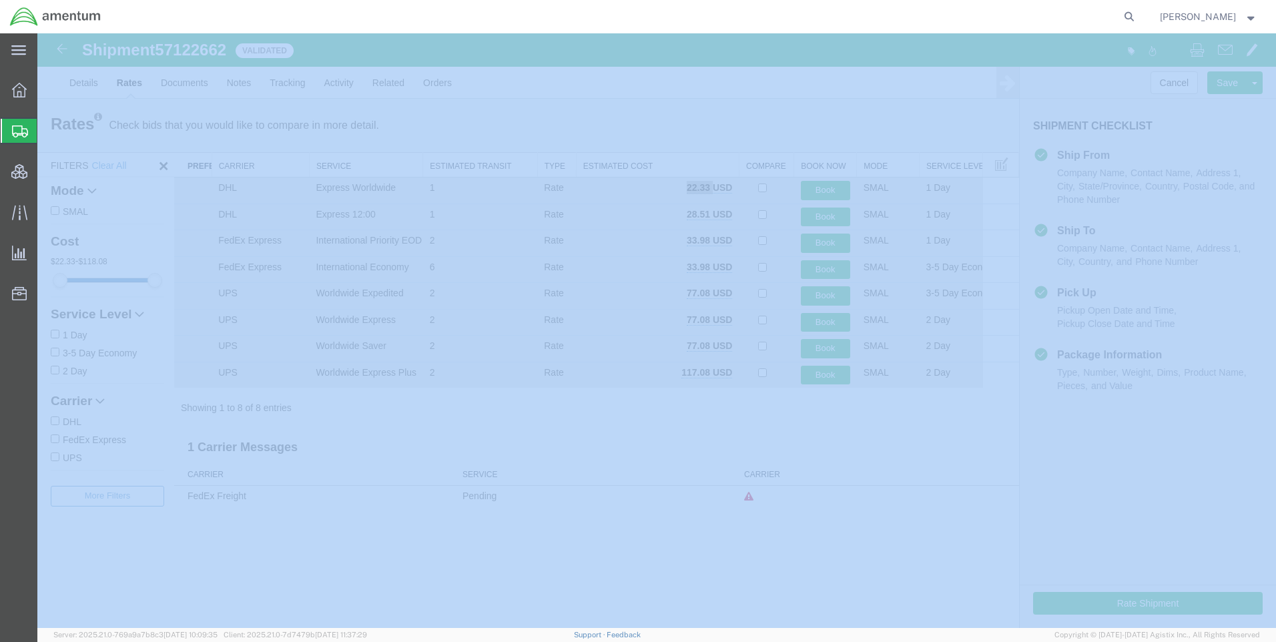
click at [1139, 9] on icon at bounding box center [1129, 16] width 19 height 19
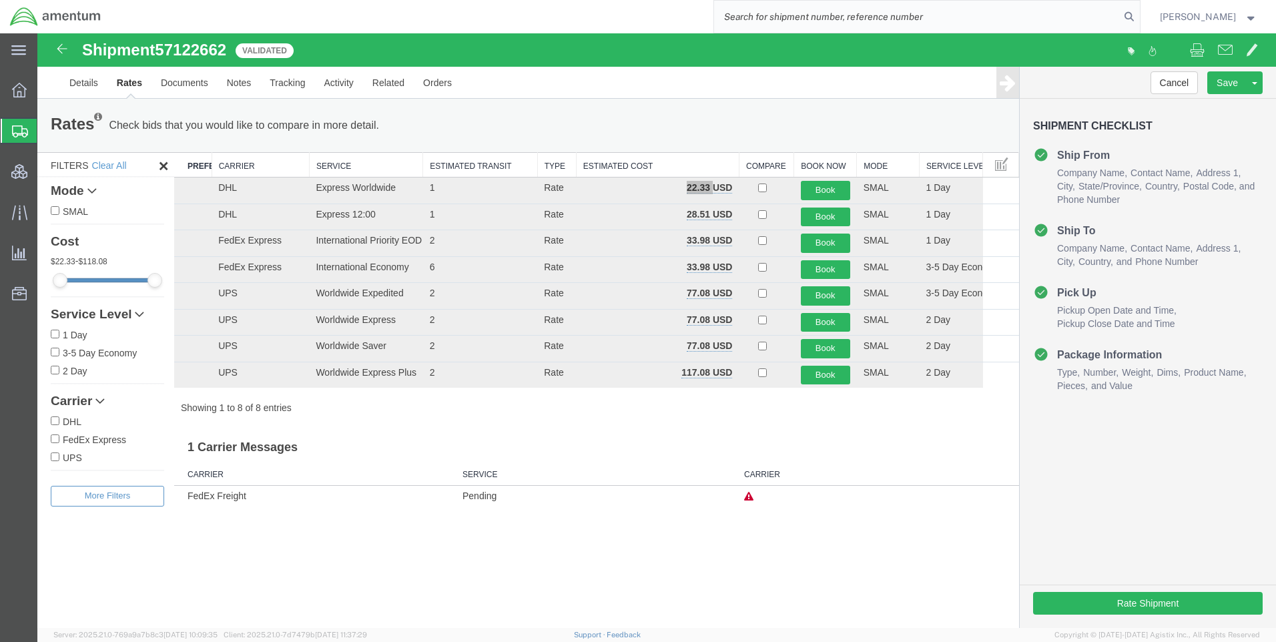
paste input "DCO-25287-169401"
type input "DCO-25287-169401"
click at [1139, 15] on icon at bounding box center [1129, 16] width 19 height 19
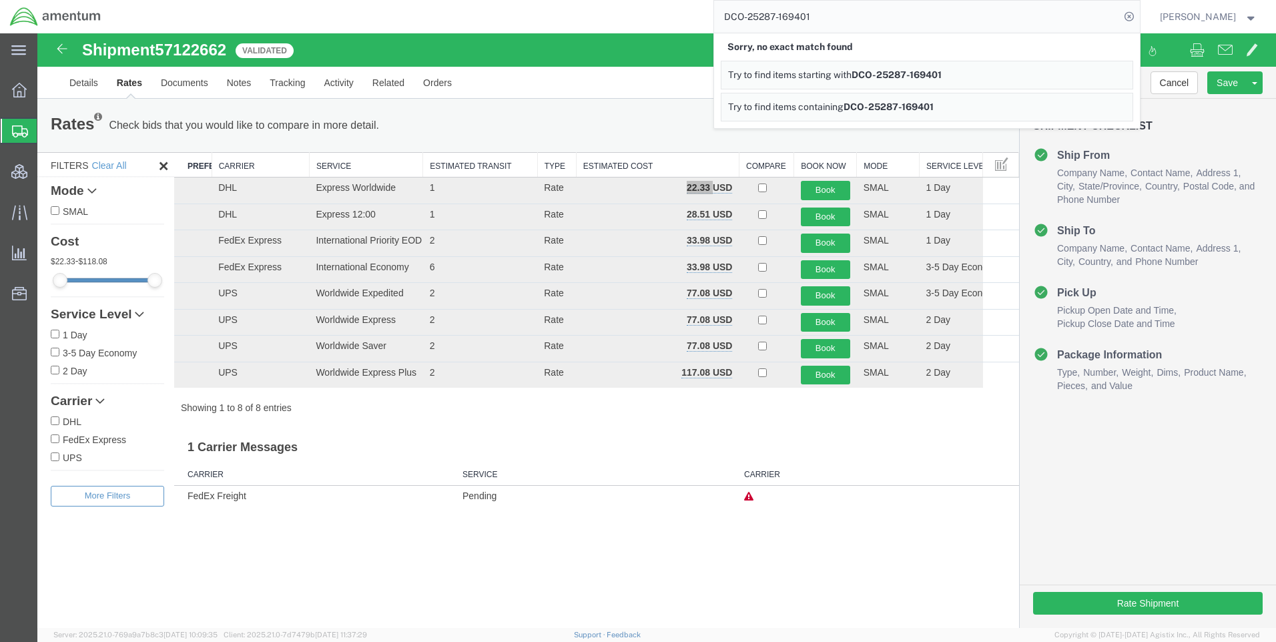
click at [1139, 15] on icon at bounding box center [1129, 16] width 19 height 19
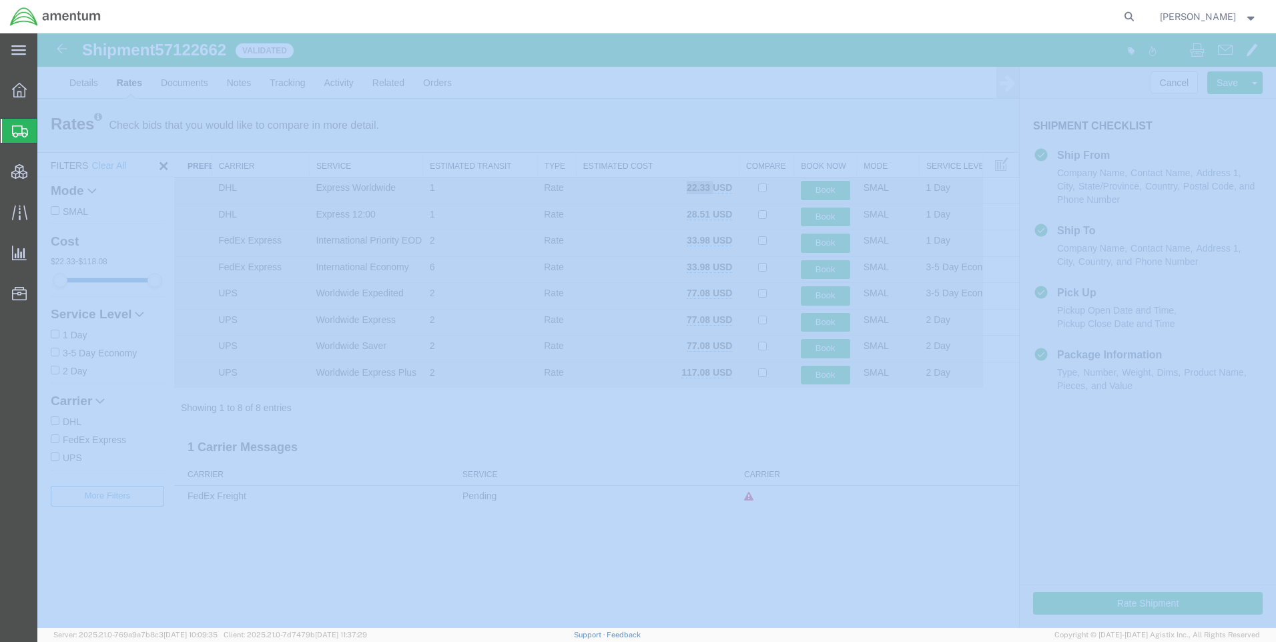
click at [1139, 15] on icon at bounding box center [1129, 16] width 19 height 19
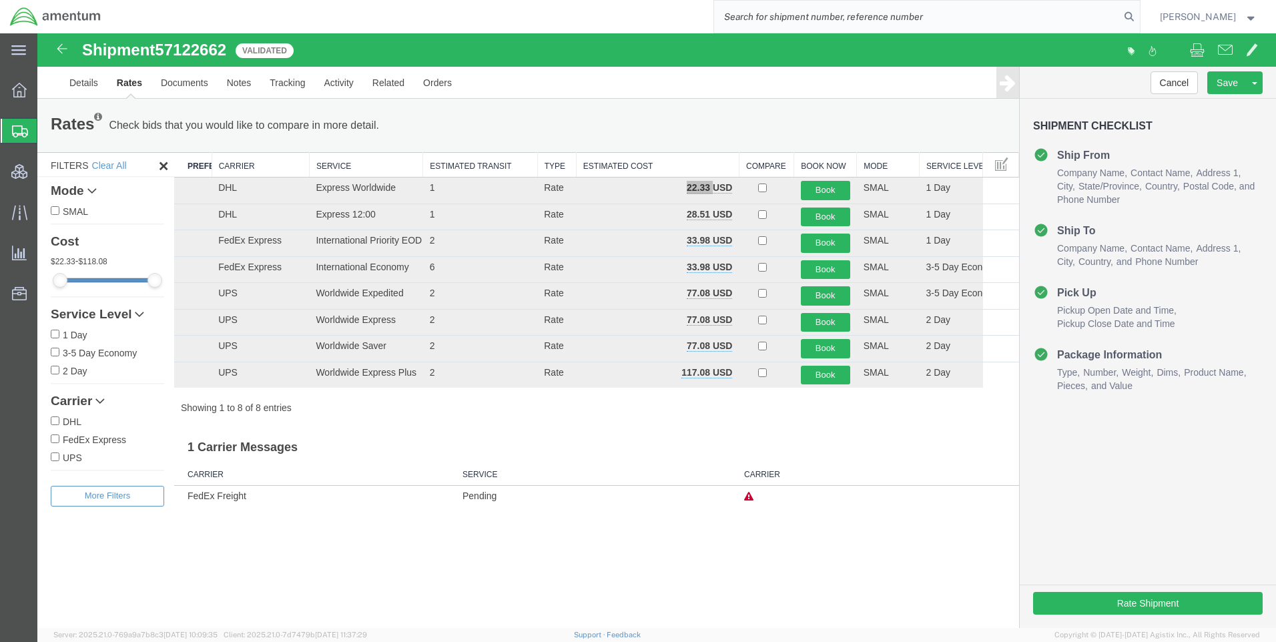
paste input "DCO-25287-169401"
type input "DCO-25287-169401"
click at [1139, 15] on icon at bounding box center [1129, 16] width 19 height 19
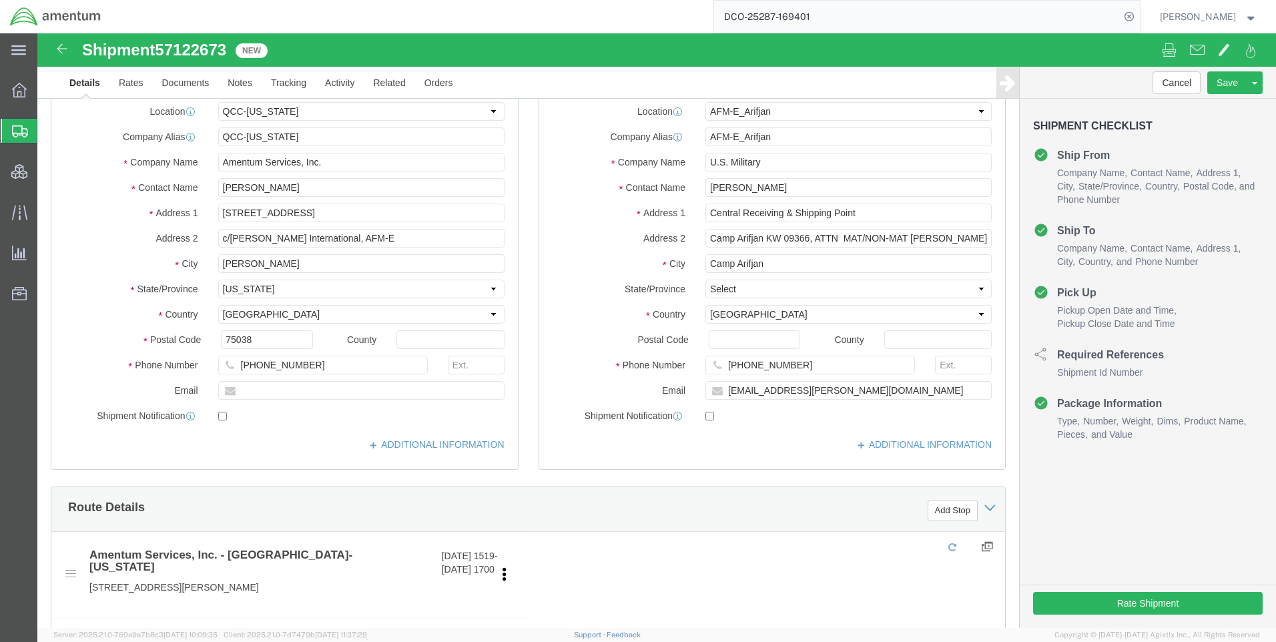
select select "42668"
select select "58431"
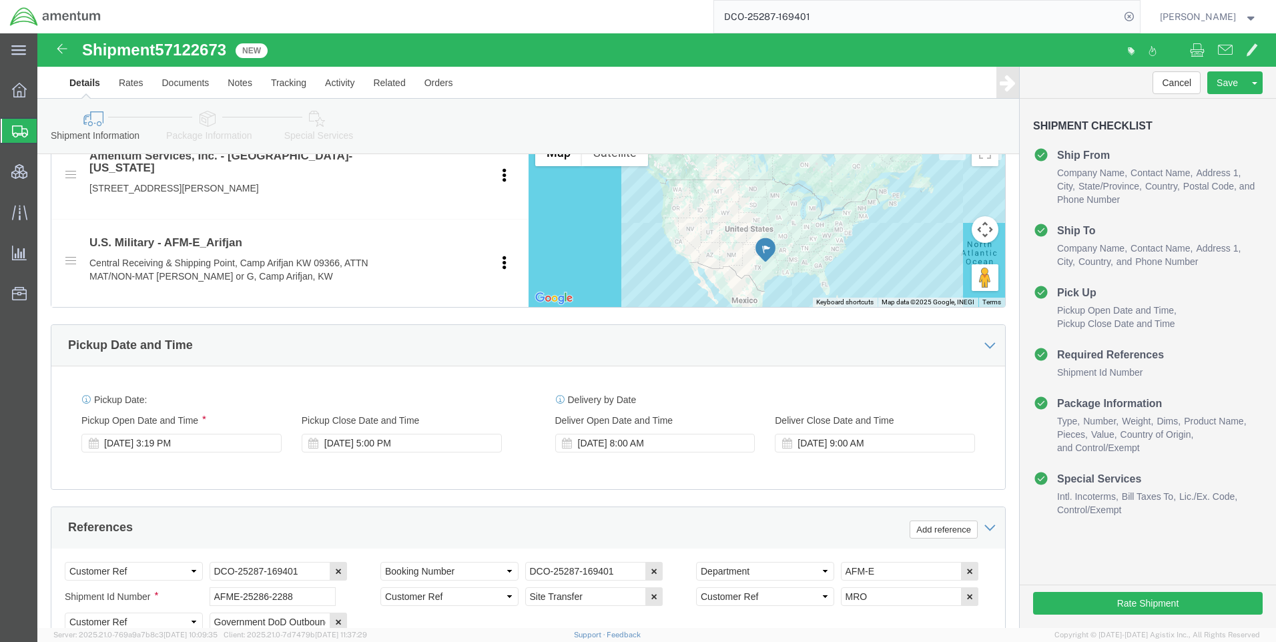
scroll to position [534, 0]
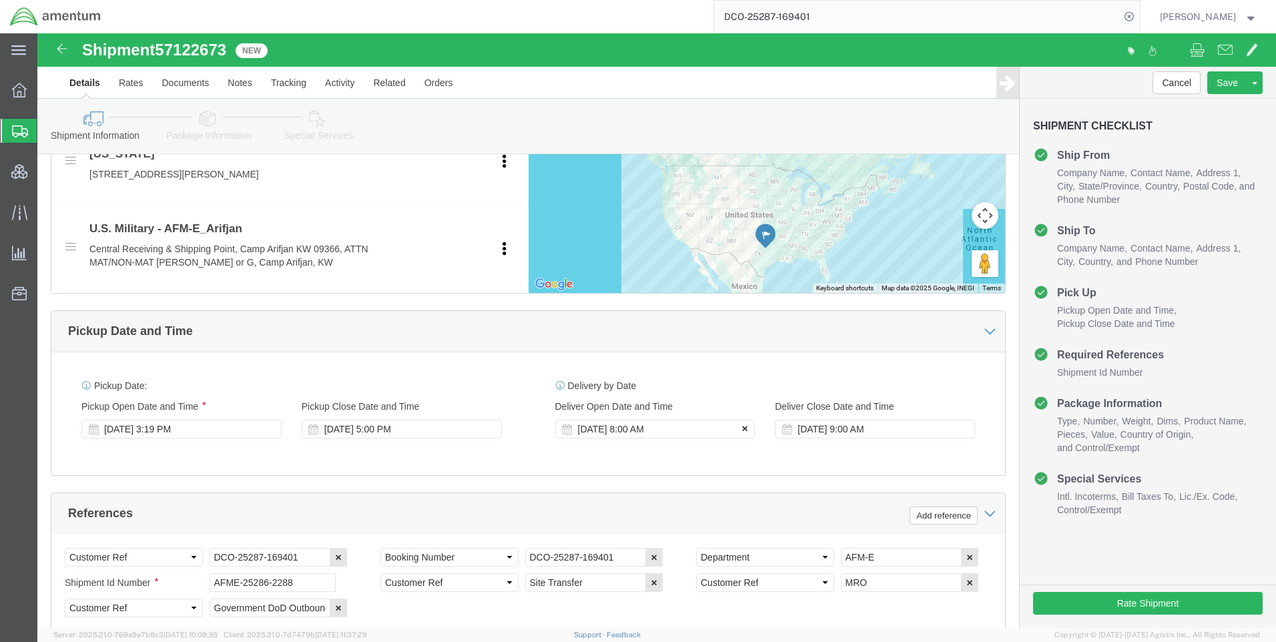
click icon
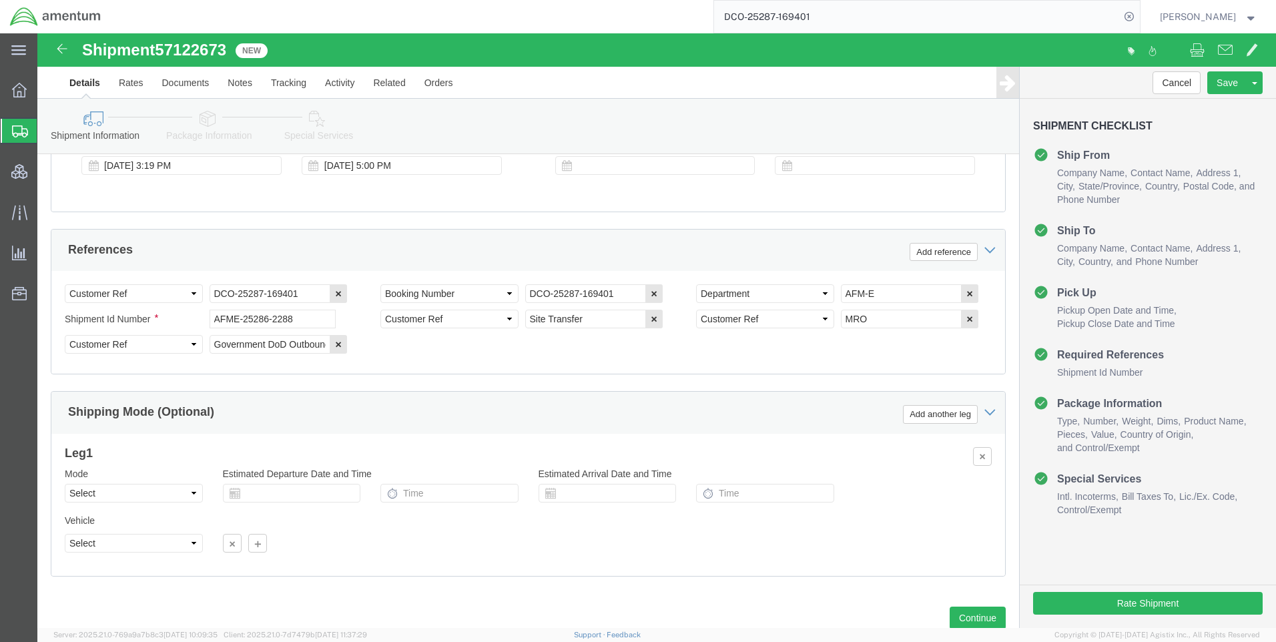
scroll to position [842, 0]
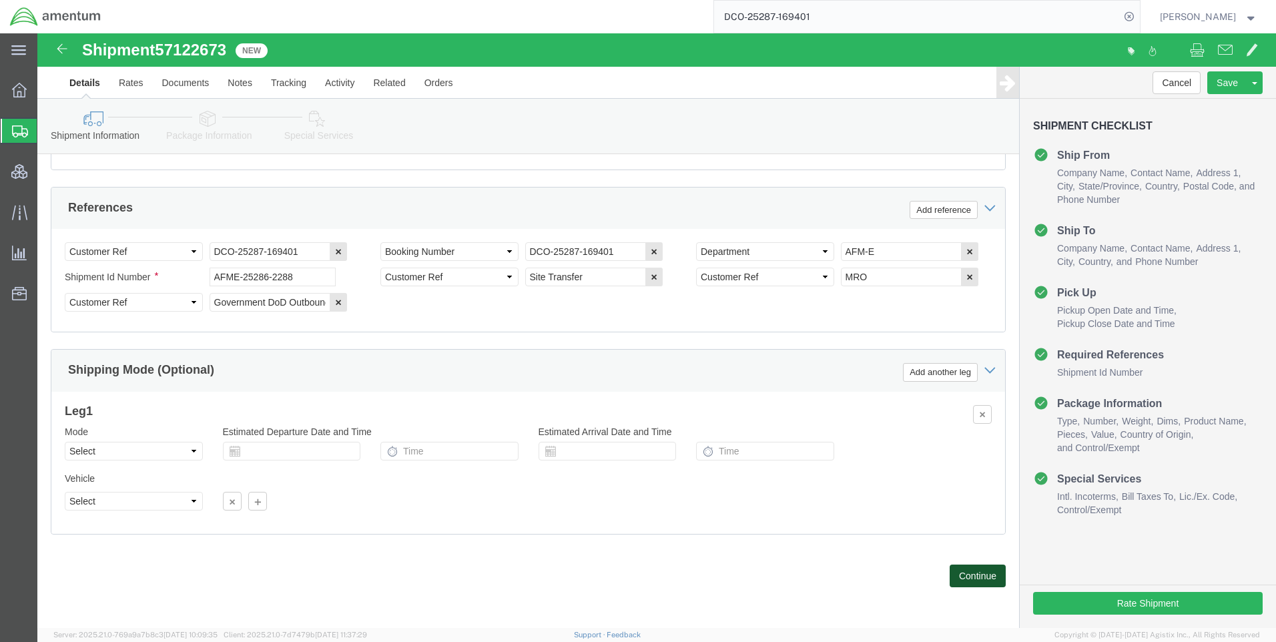
click button "Continue"
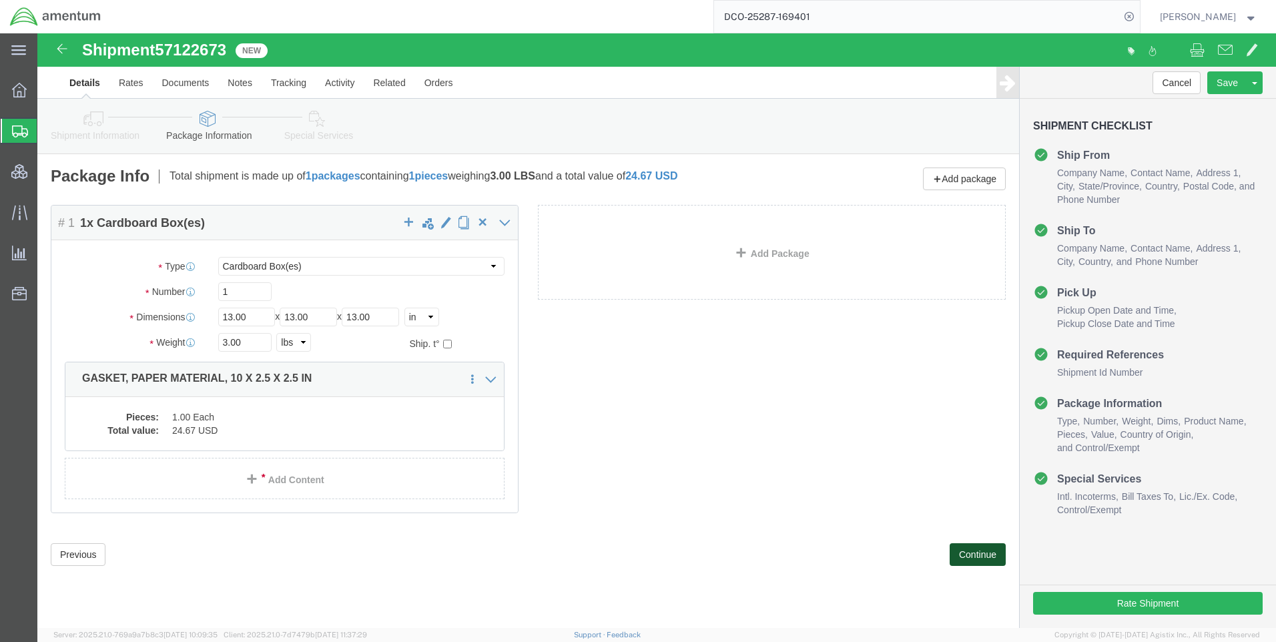
click button "Continue"
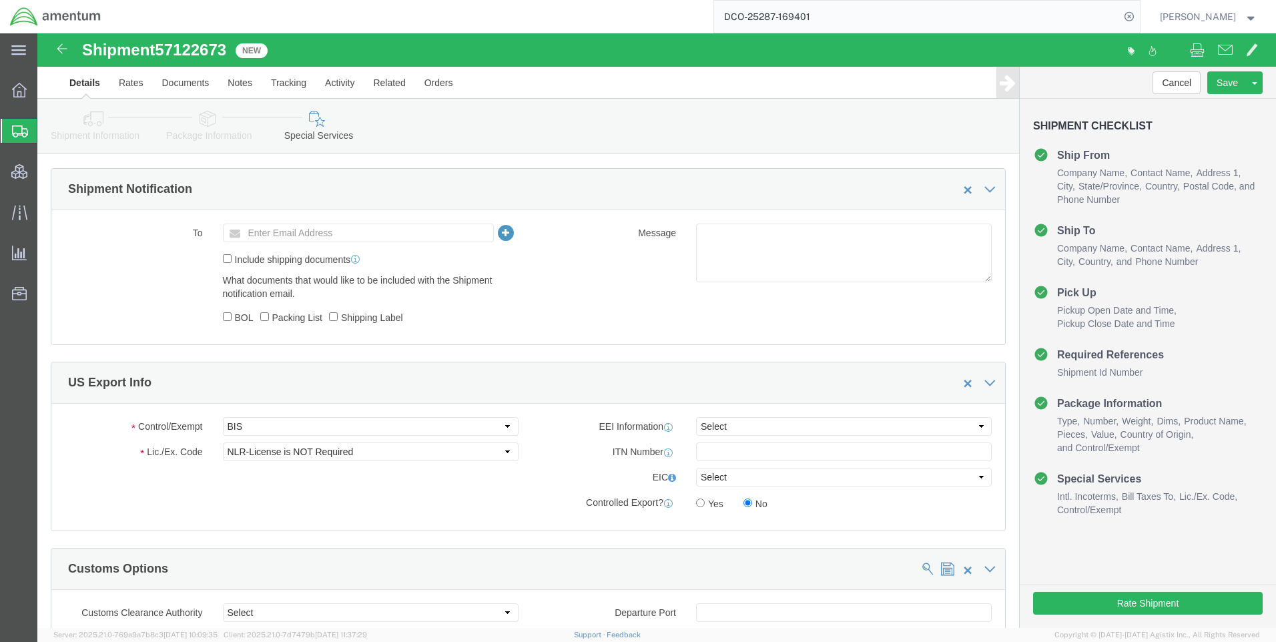
scroll to position [801, 0]
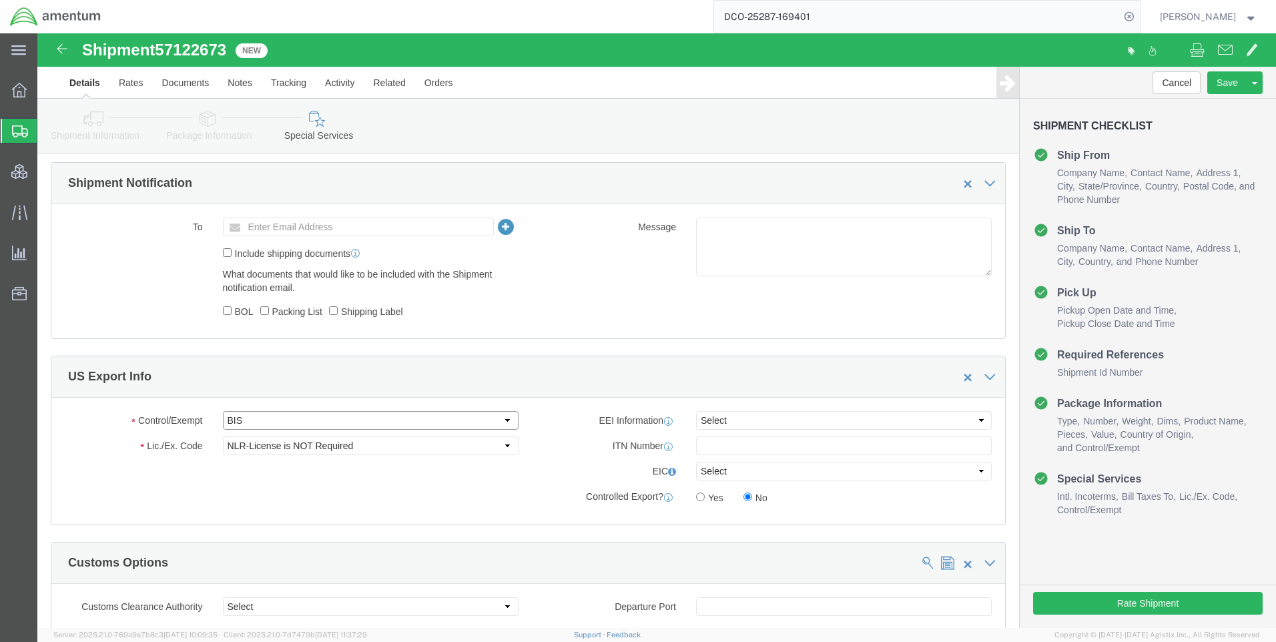
click select "Select ATF BIS DEA EPA FDA FTR ITAR OFAC Other (OPA)"
select select "FTR"
click select "Select ATF BIS DEA EPA FDA FTR ITAR OFAC Other (OPA)"
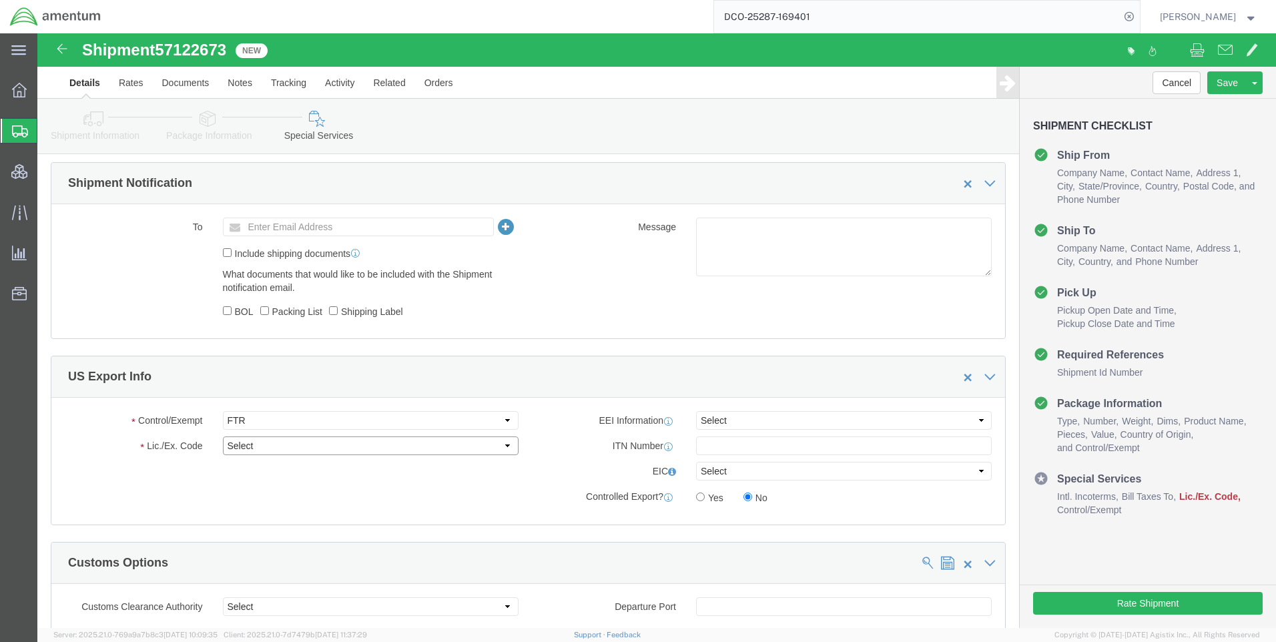
click select "Select 30.2(d)(2) 30.36 30.37(a) 30.37(f) 30.37(g) 30.37(h) 30.37(i) 30.37(j) 3…"
select select "30.37(a)"
click select "Select 30.2(d)(2) 30.36 30.37(a) 30.37(f) 30.37(g) 30.37(h) 30.37(i) 30.37(j) 3…"
click select "Select AES-Direct EEI Carrier File EEI EEI Exempt"
select select "EXEM"
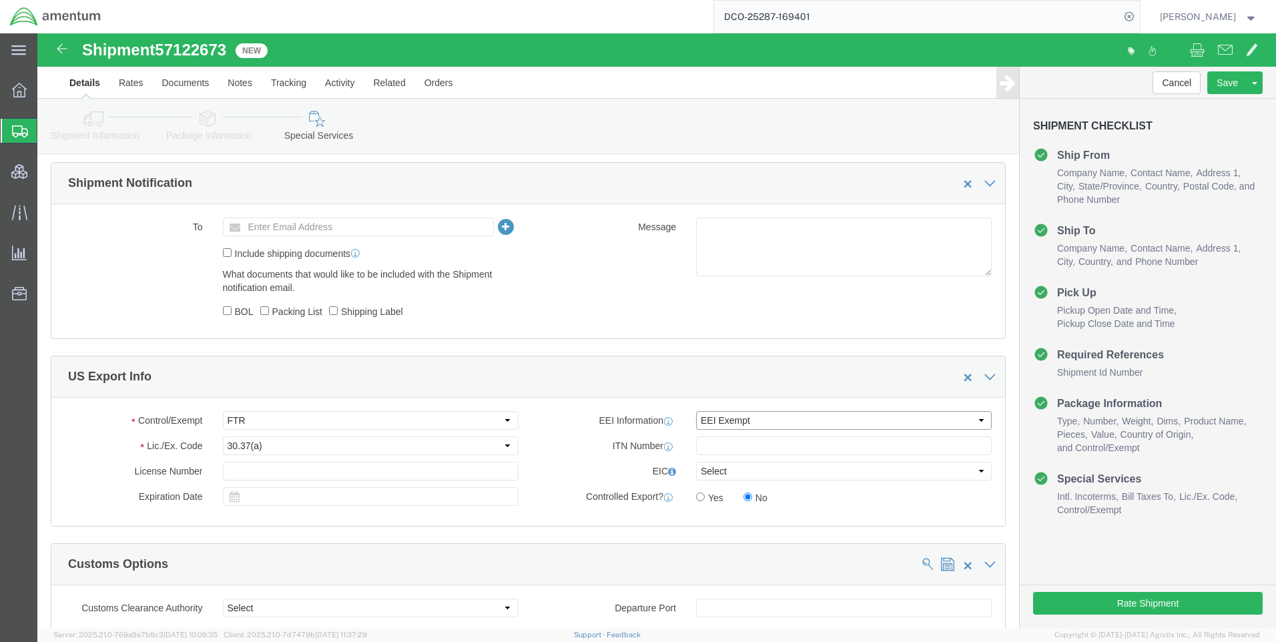
click select "Select AES-Direct EEI Carrier File EEI EEI Exempt"
click button "Rate Shipment"
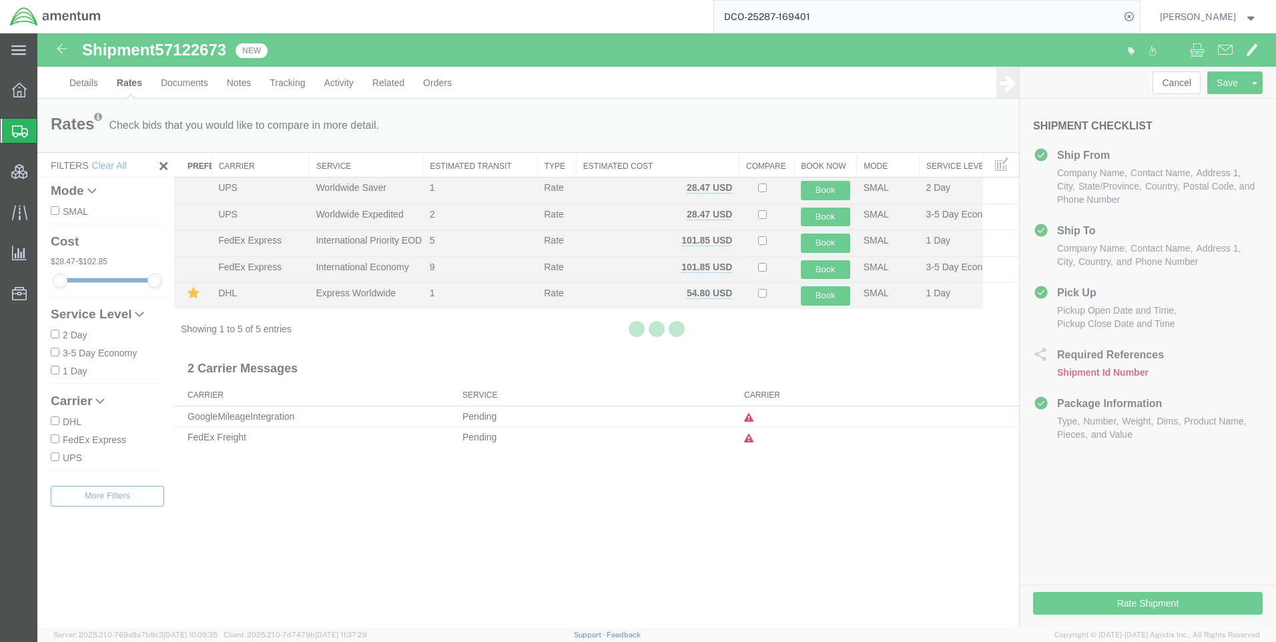
scroll to position [0, 0]
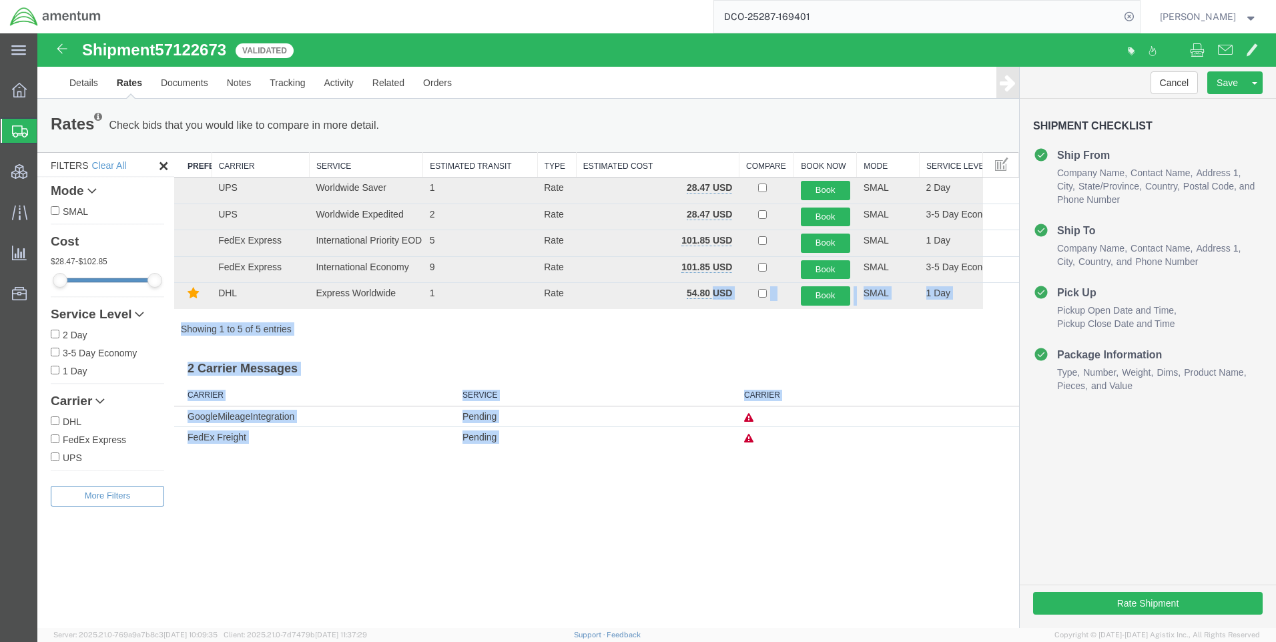
drag, startPoint x: 712, startPoint y: 292, endPoint x: 686, endPoint y: 290, distance: 26.2
click at [686, 290] on body "Shipment 57122673 5 of 5 Validated Details Rates Documents Notes Tracking Activ…" at bounding box center [656, 307] width 1239 height 549
drag, startPoint x: 686, startPoint y: 290, endPoint x: 688, endPoint y: 324, distance: 34.7
click at [688, 324] on div "Showing 1 to 5 of 5 entries" at bounding box center [596, 328] width 845 height 13
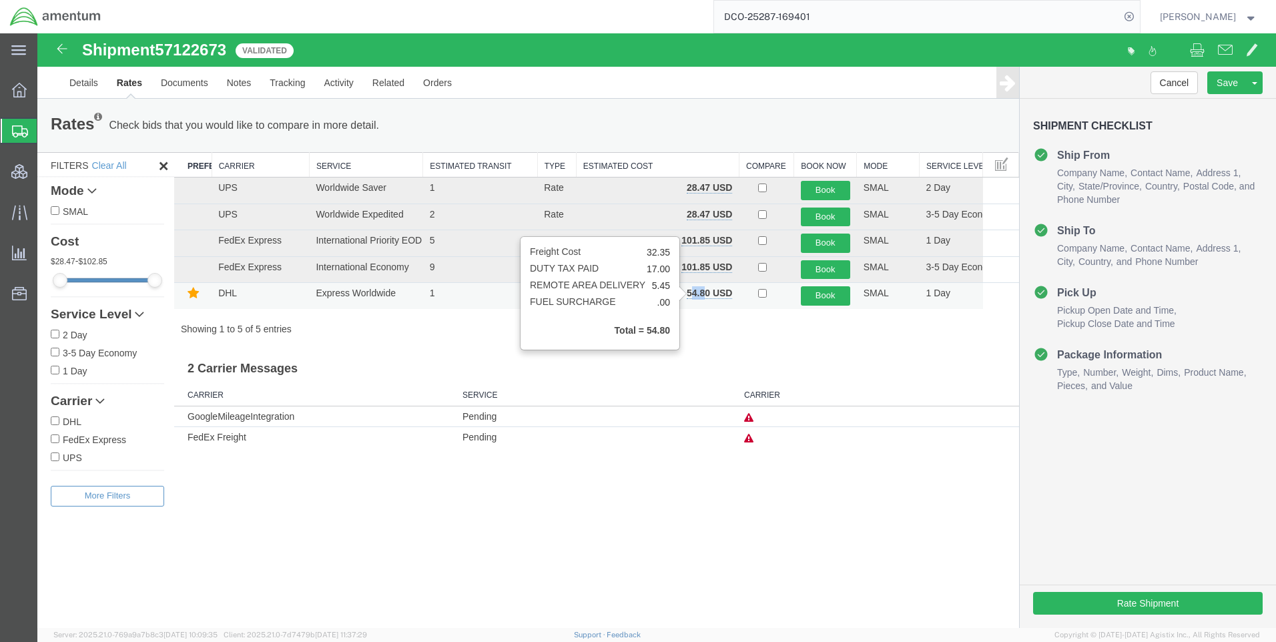
drag, startPoint x: 708, startPoint y: 292, endPoint x: 690, endPoint y: 293, distance: 18.1
click at [690, 293] on b "54.80 USD" at bounding box center [709, 293] width 45 height 11
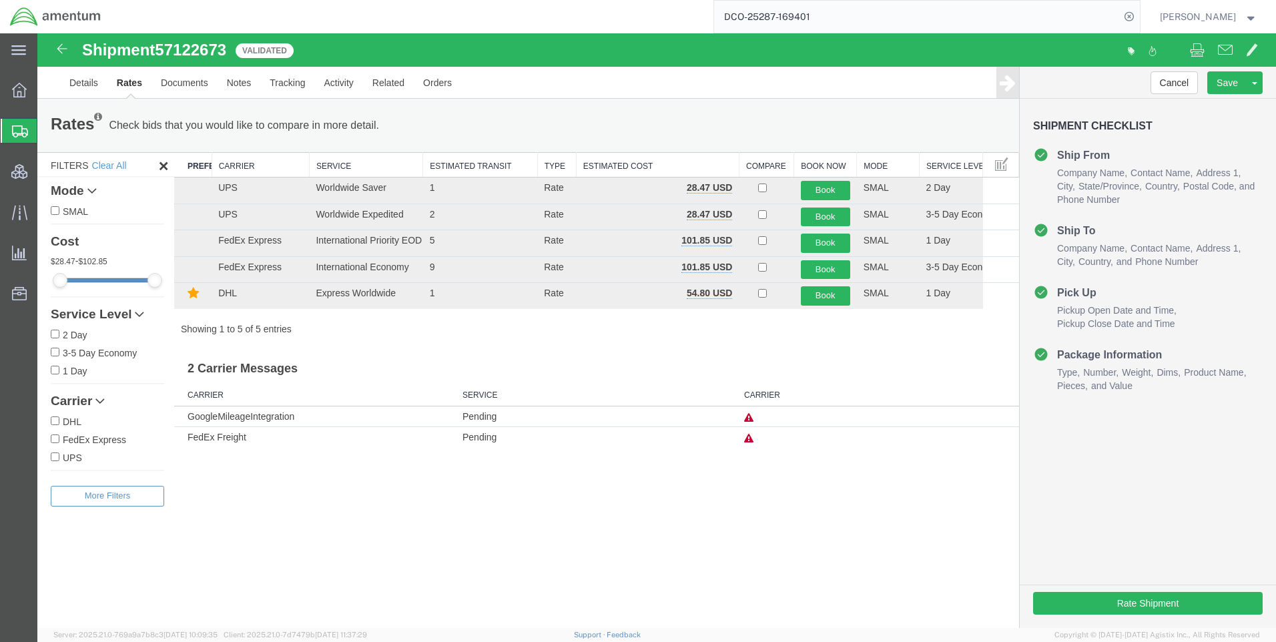
drag, startPoint x: 690, startPoint y: 294, endPoint x: 700, endPoint y: 320, distance: 27.9
click at [698, 323] on div "Showing 1 to 5 of 5 entries" at bounding box center [596, 328] width 845 height 13
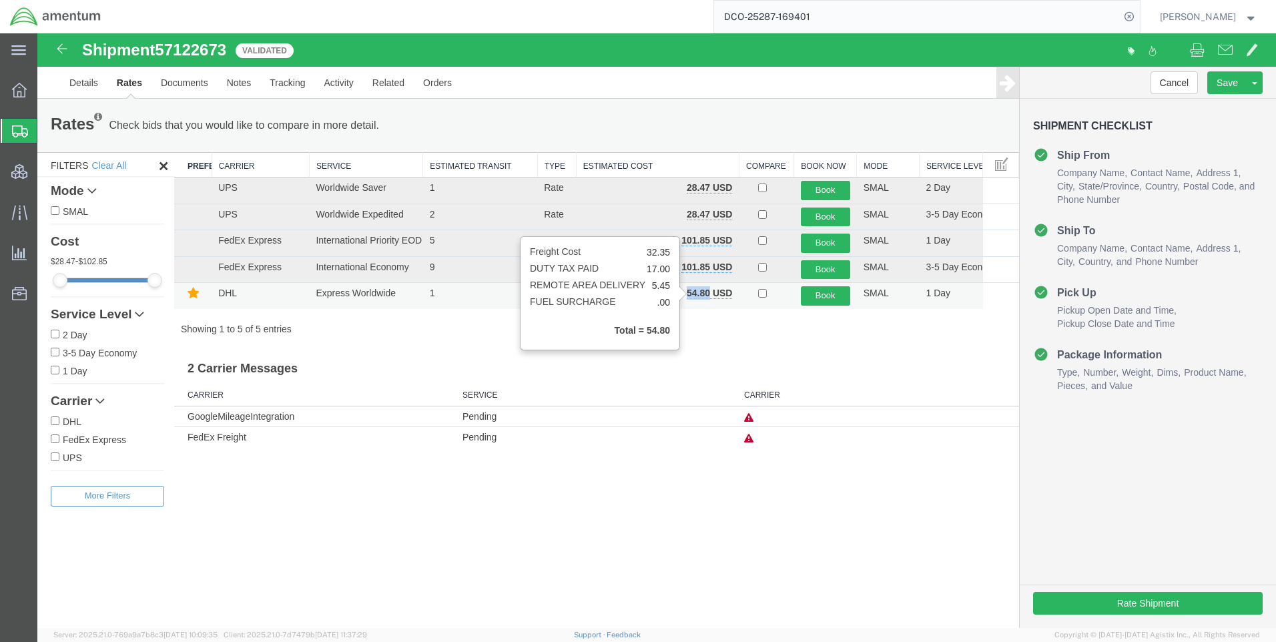
drag, startPoint x: 710, startPoint y: 294, endPoint x: 688, endPoint y: 294, distance: 22.0
click at [688, 294] on b "54.80 USD" at bounding box center [709, 293] width 45 height 11
copy b "54.80"
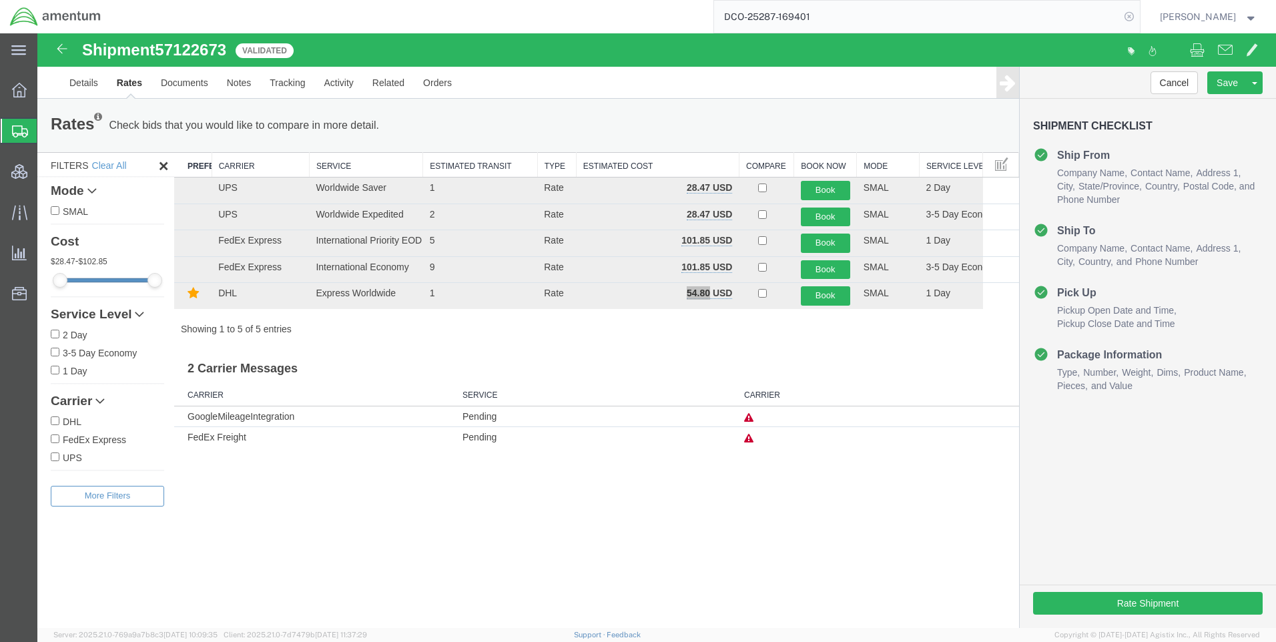
click at [1139, 13] on icon at bounding box center [1129, 16] width 19 height 19
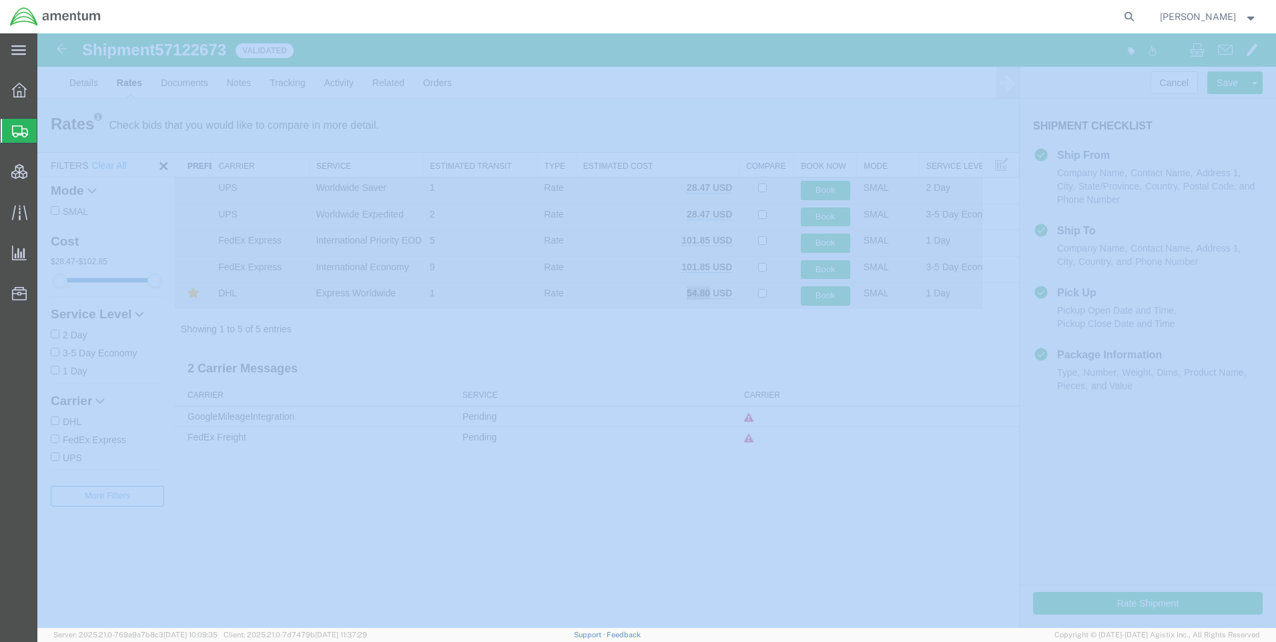
click at [1139, 13] on icon at bounding box center [1129, 16] width 19 height 19
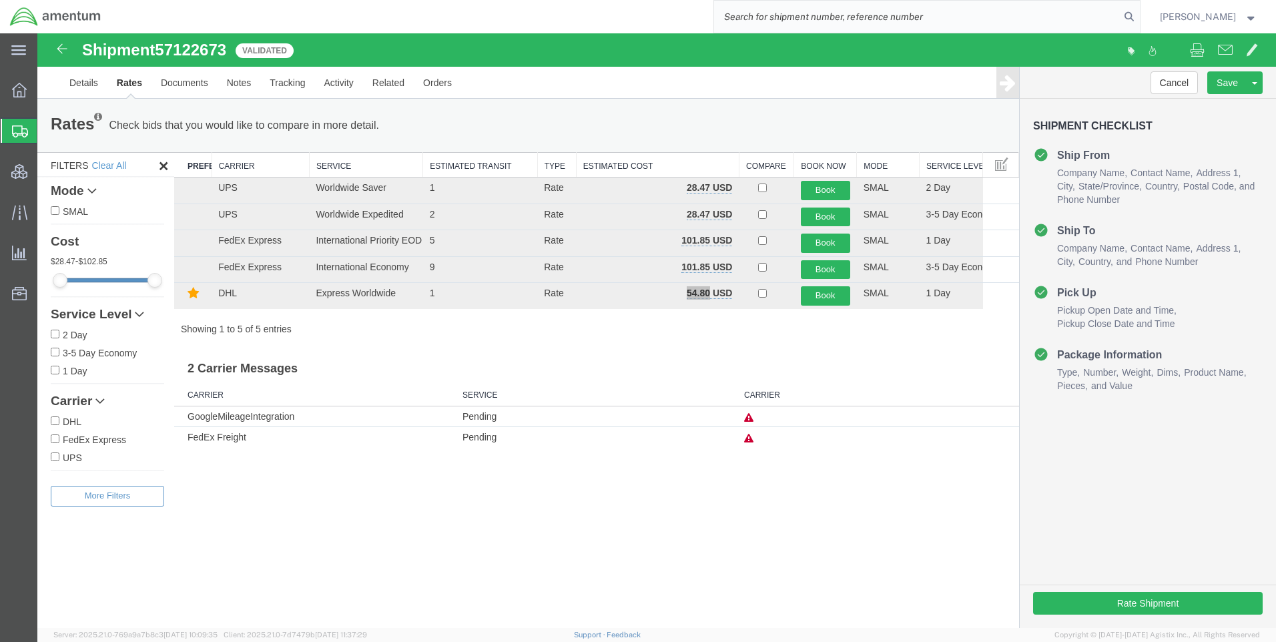
paste input "DCO-25287-169402"
type input "DCO-25287-169402"
click at [1139, 14] on icon at bounding box center [1129, 16] width 19 height 19
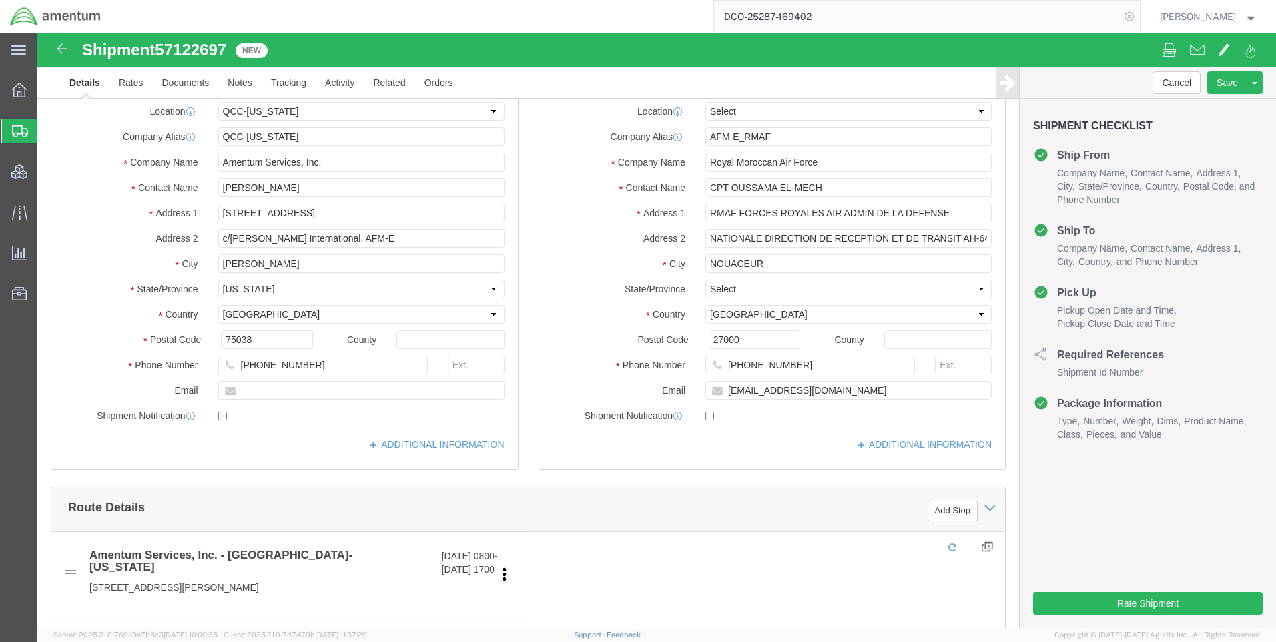
select select "42668"
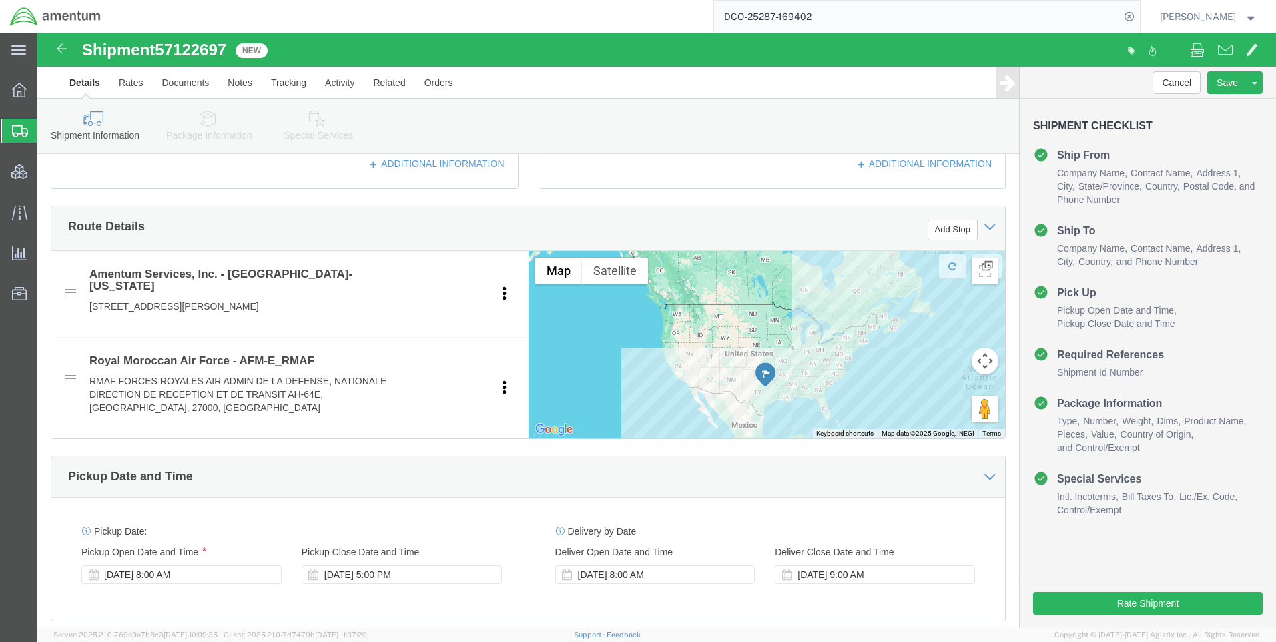
scroll to position [467, 0]
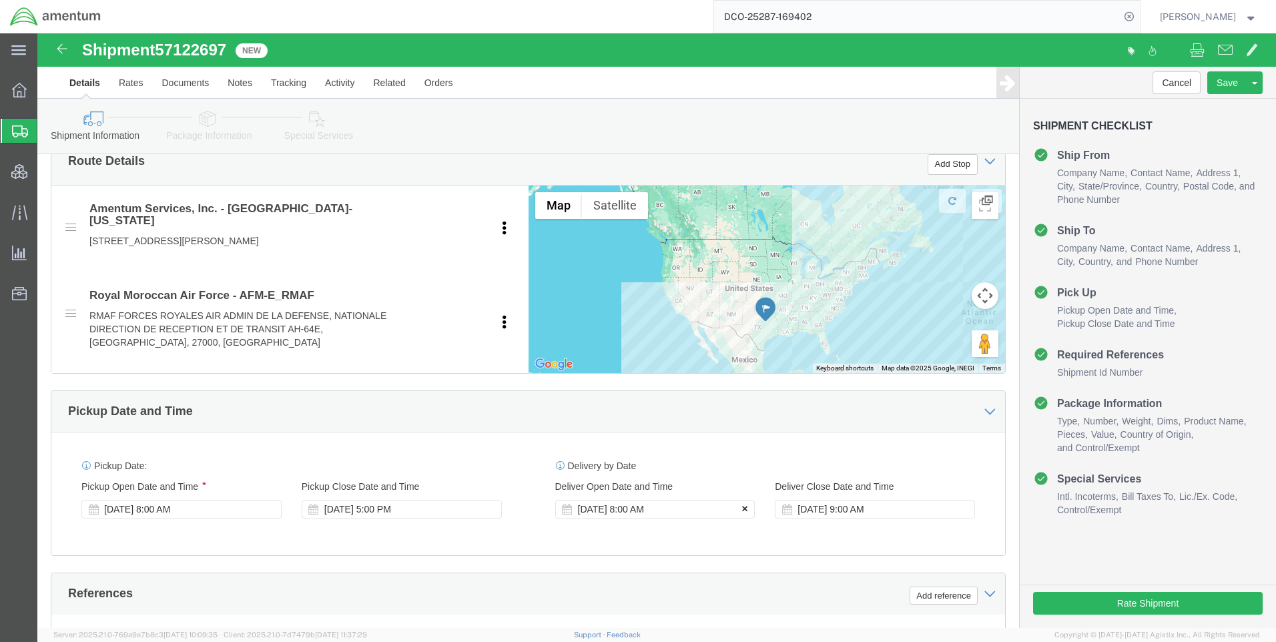
click icon
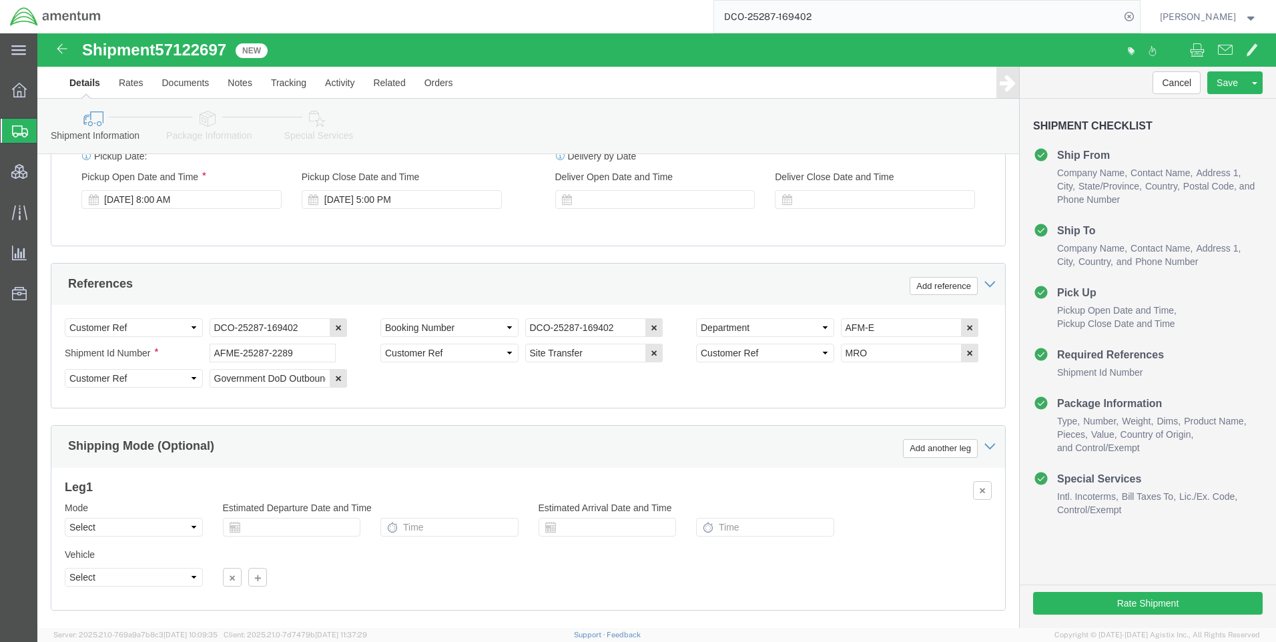
scroll to position [855, 0]
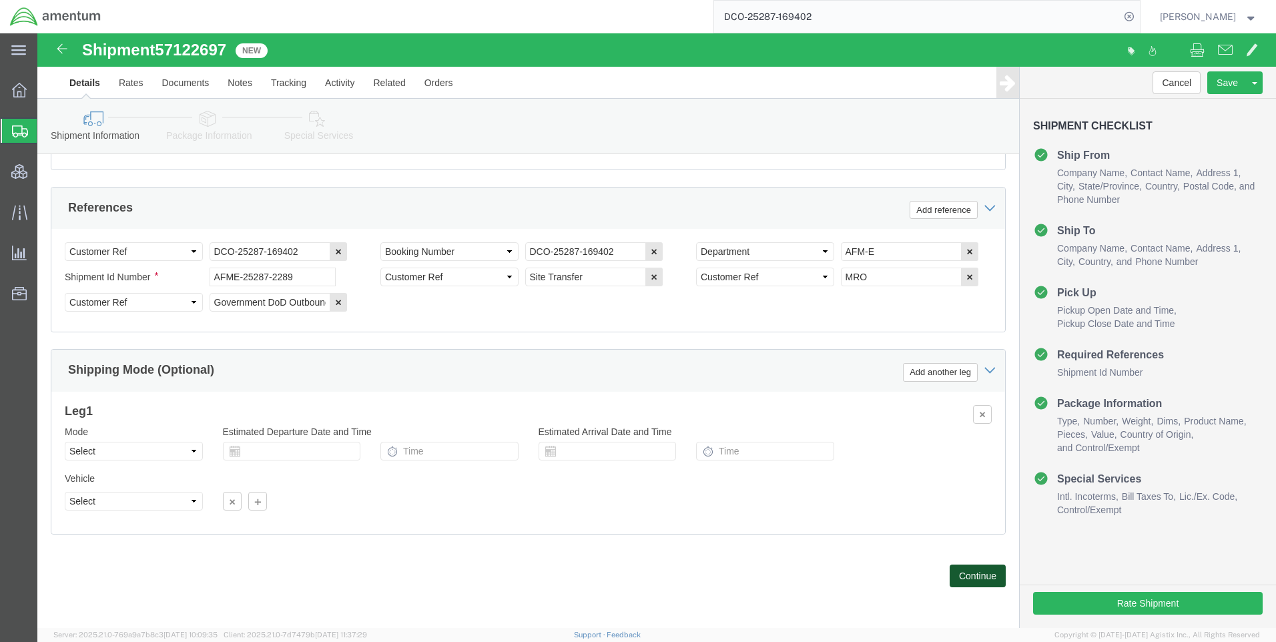
click button "Continue"
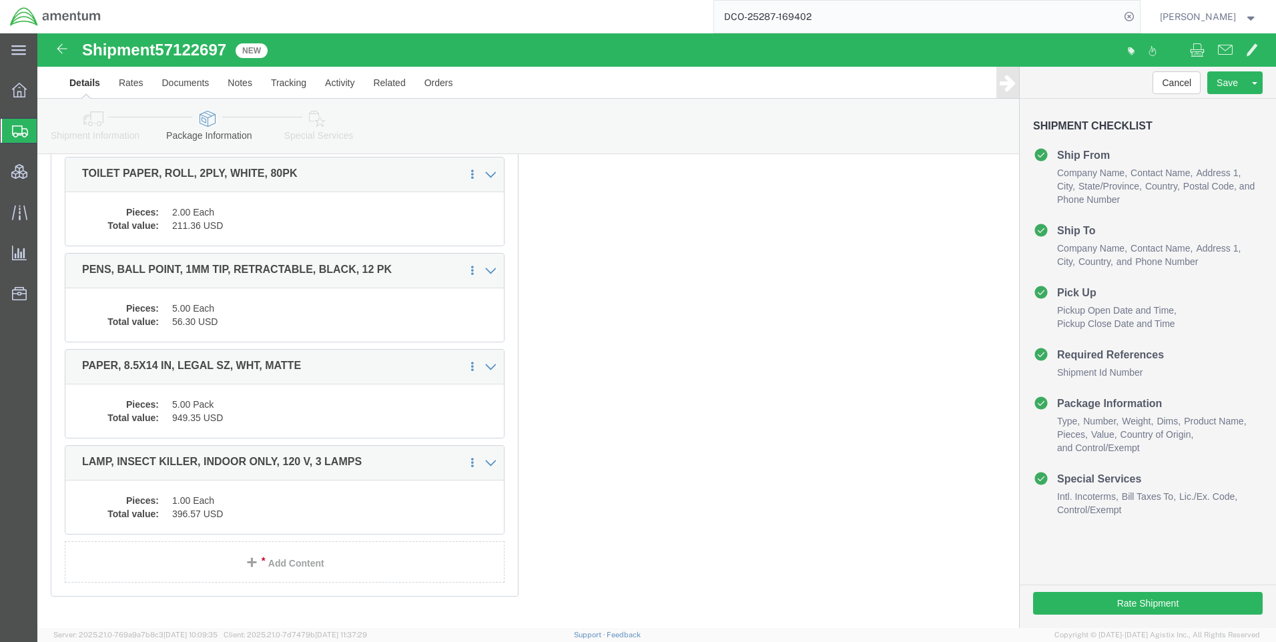
click icon
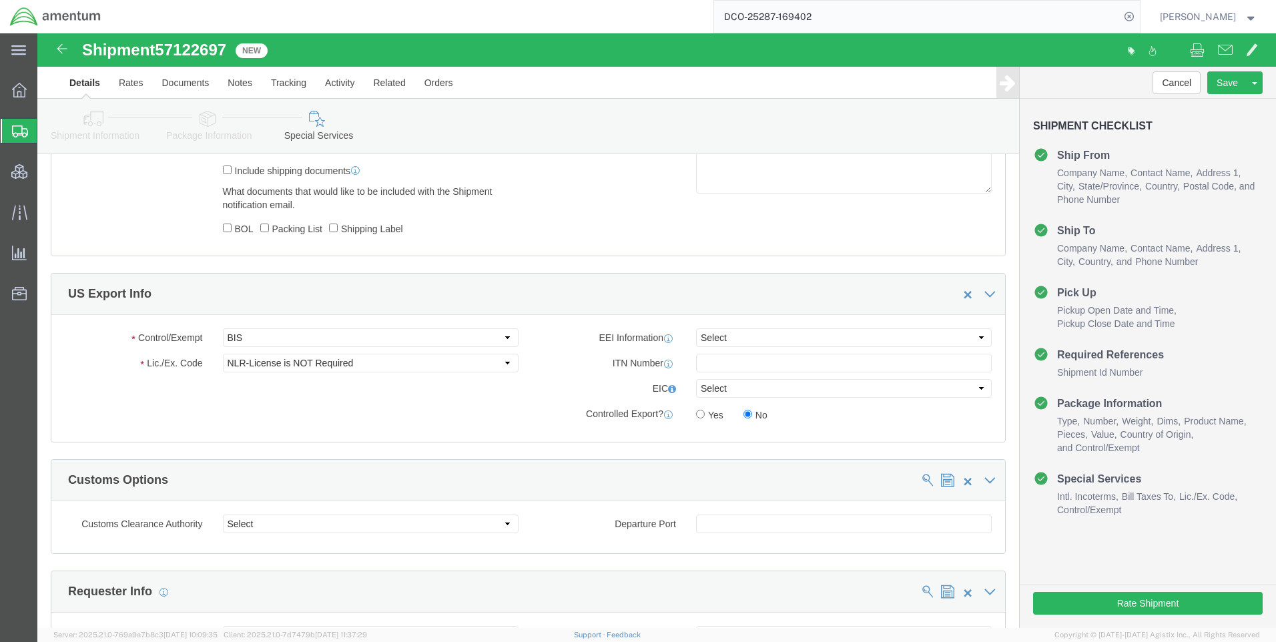
scroll to position [849, 0]
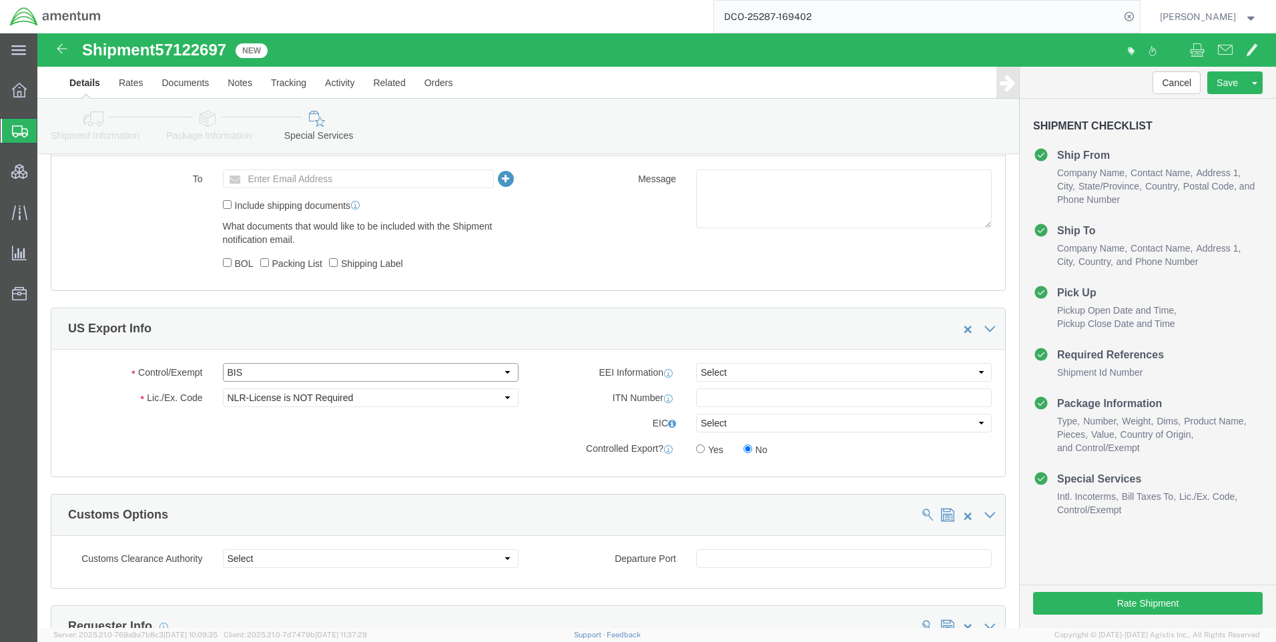
drag, startPoint x: 228, startPoint y: 338, endPoint x: 226, endPoint y: 350, distance: 11.5
click select "Select ATF BIS DEA EPA FDA FTR ITAR OFAC Other (OPA)"
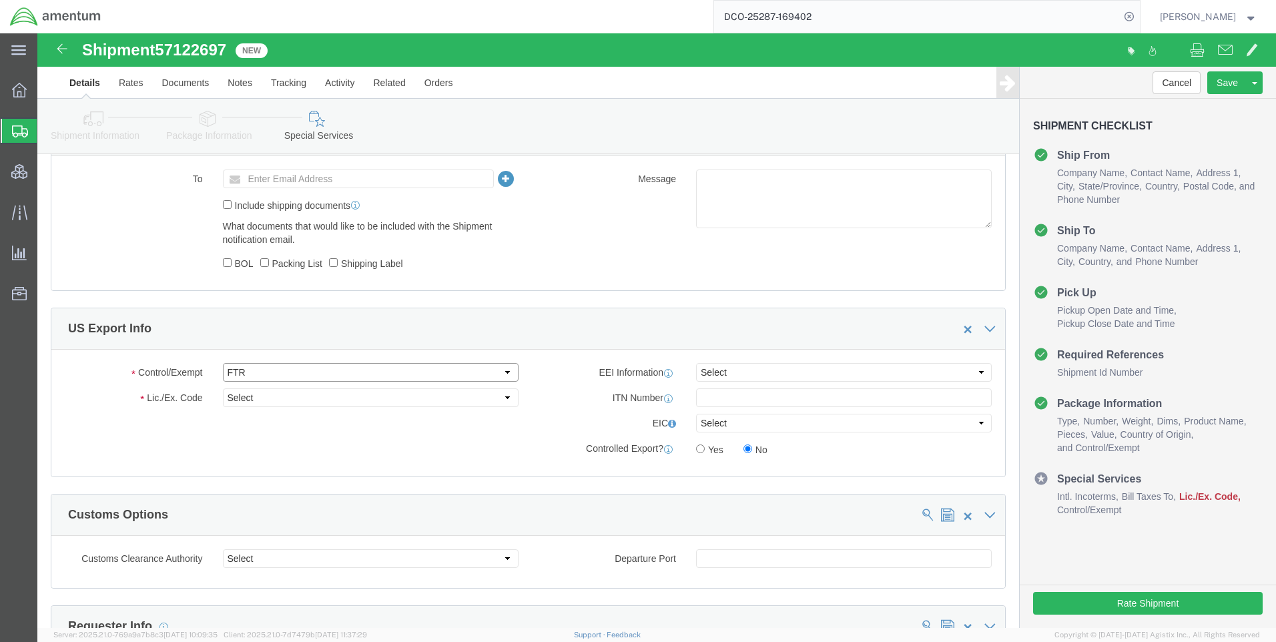
click select "Select ATF BIS DEA EPA FDA FTR ITAR OFAC Other (OPA)"
select select "BIS"
click select "Select ATF BIS DEA EPA FDA FTR ITAR OFAC Other (OPA)"
click select "Select AGR-Agricultural APP-Computers APR-Additional Permissive Exports AVS-Air…"
select select "NLR"
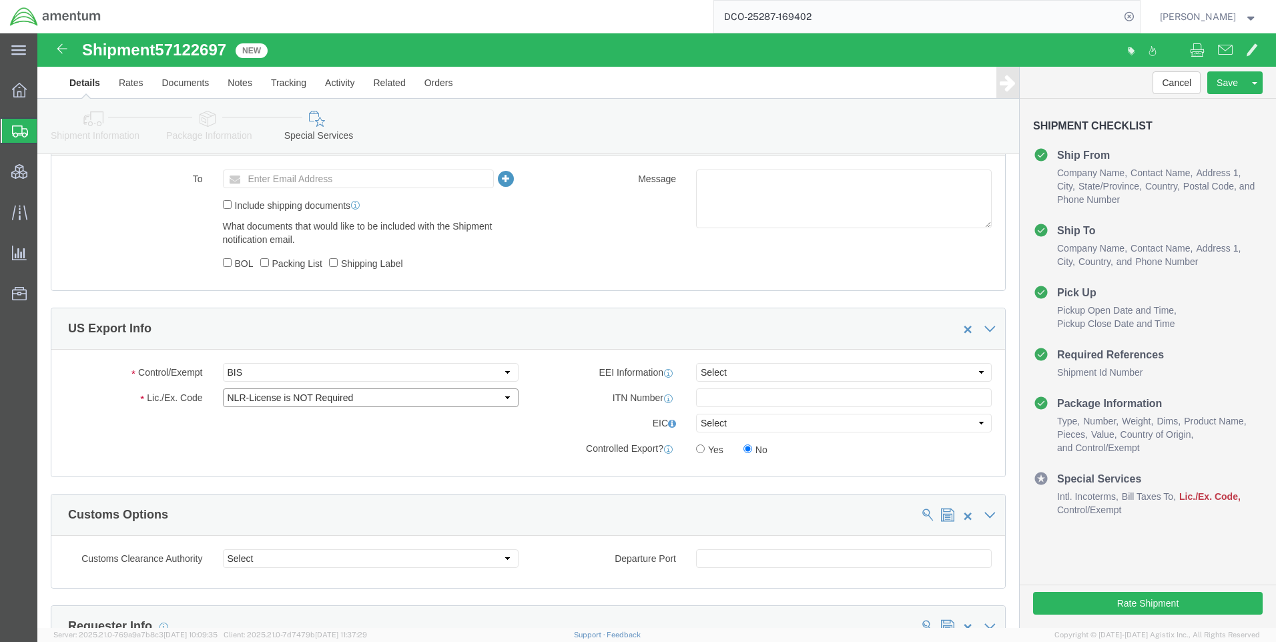
click select "Select AGR-Agricultural APP-Computers APR-Additional Permissive Exports AVS-Air…"
click select "Select AES-Direct EEI Carrier File EEI EEI Exempt"
select select "CFIL"
click select "Select AES-Direct EEI Carrier File EEI EEI Exempt"
click div "Rate Shipment"
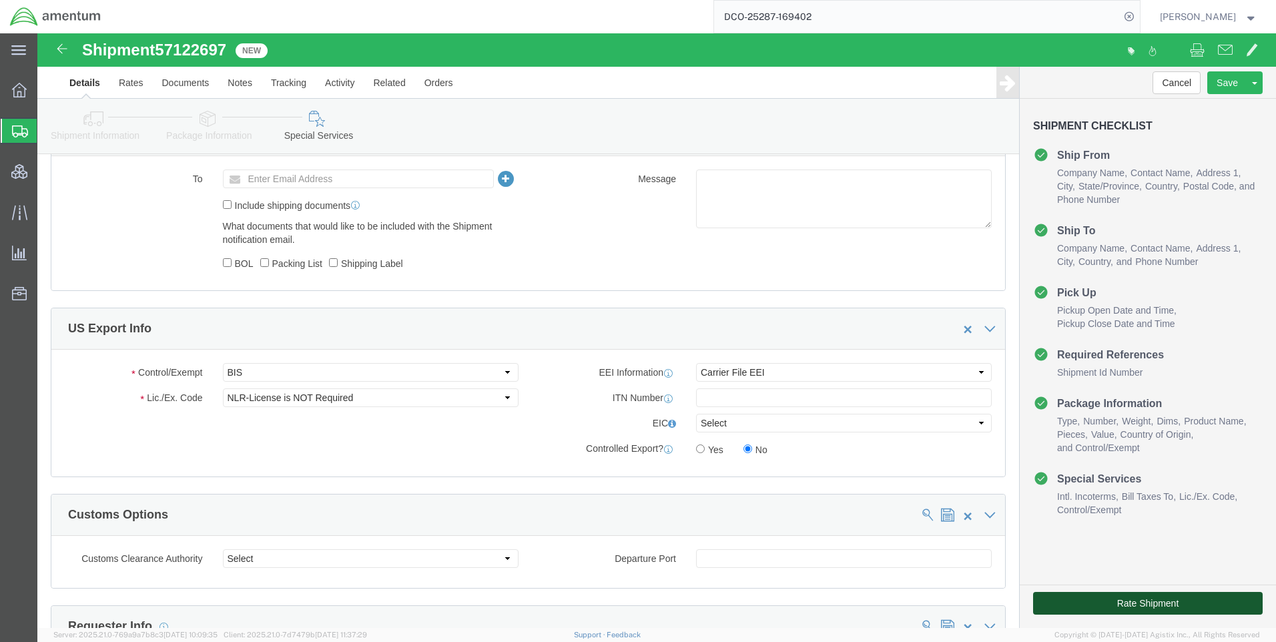
click button "Rate Shipment"
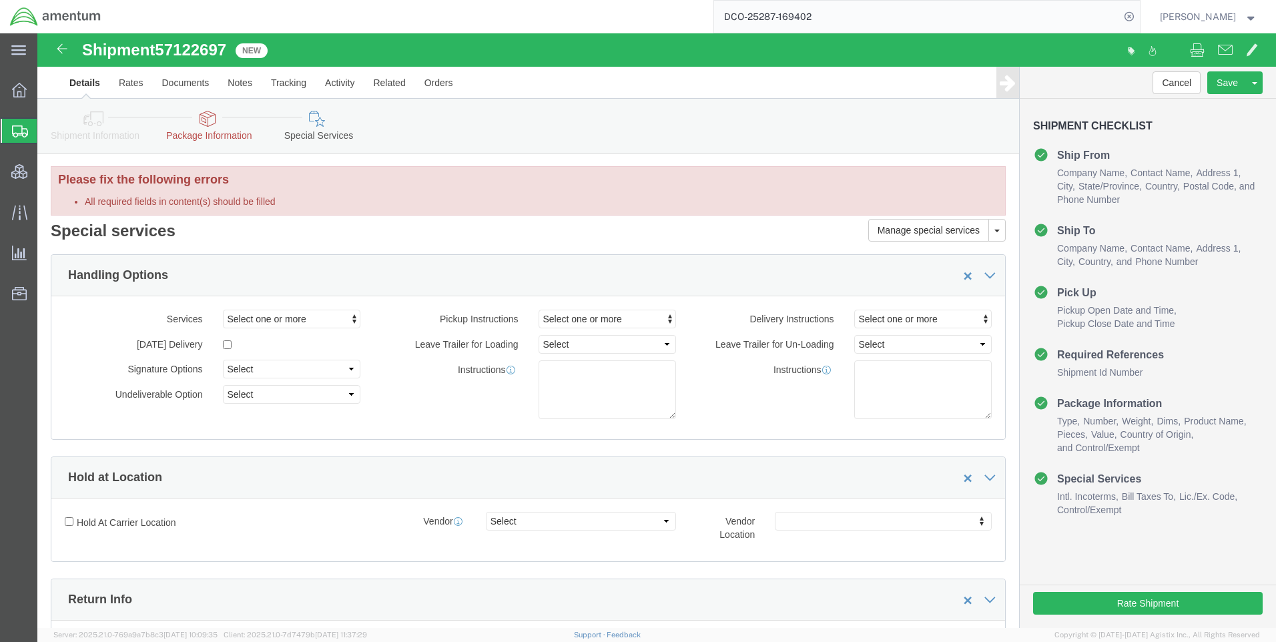
scroll to position [0, 0]
click link "Package Information"
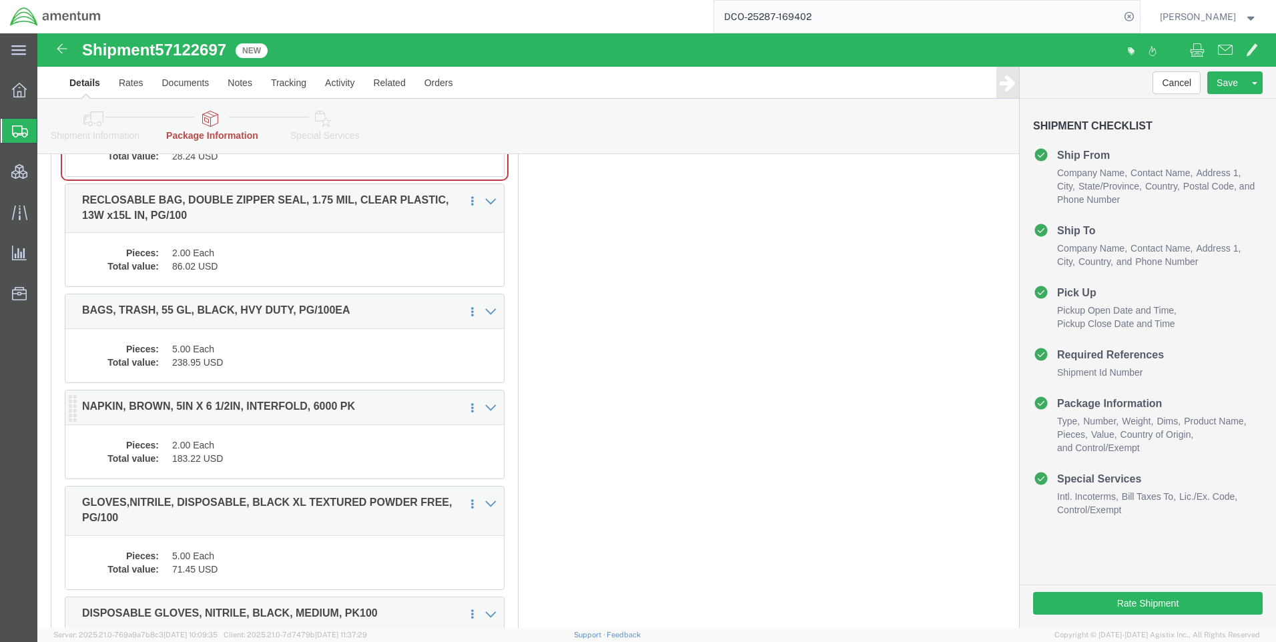
scroll to position [401, 0]
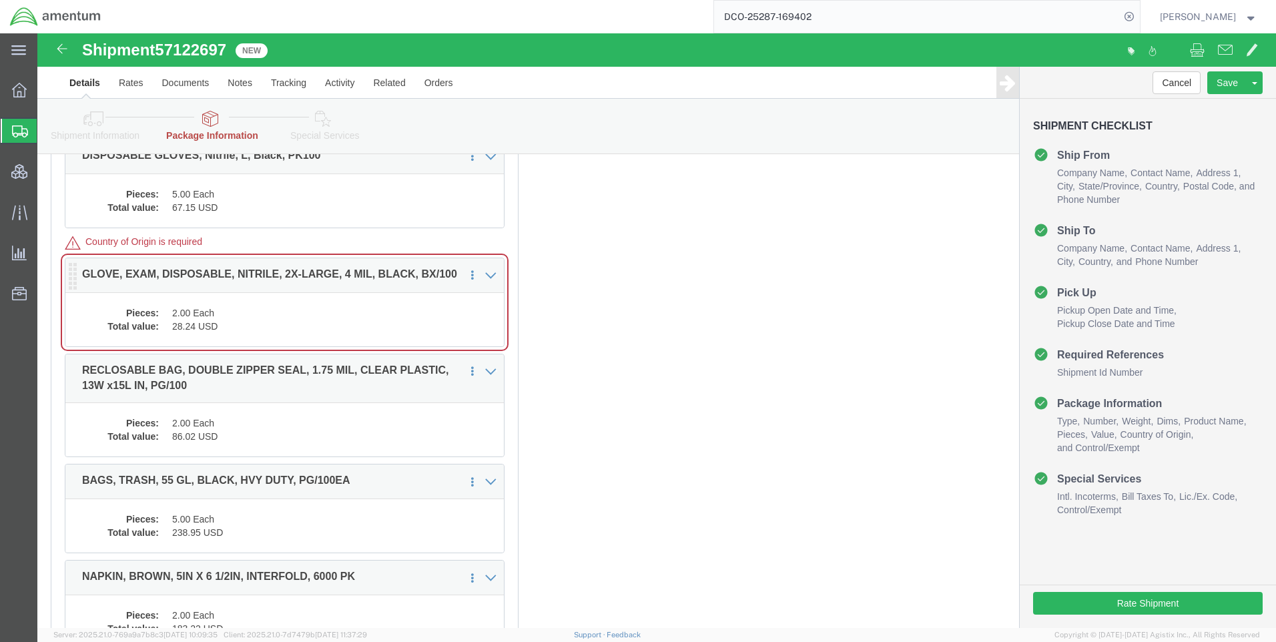
click dd "2.00 Each"
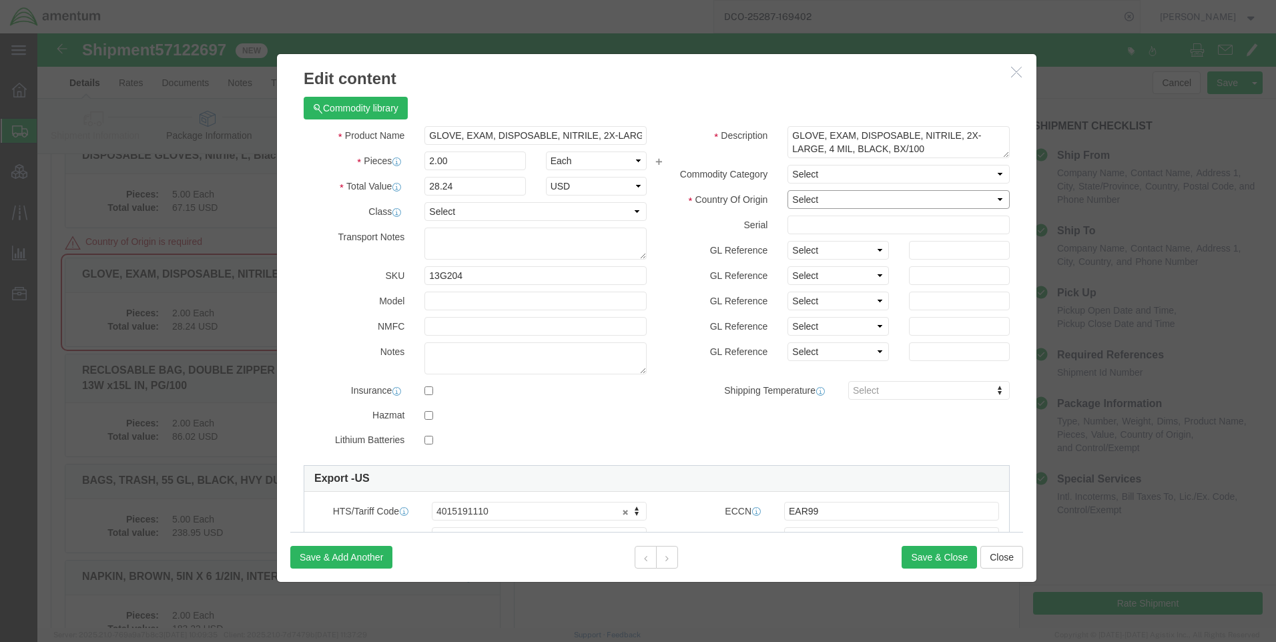
click select "Select [GEOGRAPHIC_DATA] [GEOGRAPHIC_DATA] [GEOGRAPHIC_DATA] [GEOGRAPHIC_DATA] …"
select select "US"
click select "Select [GEOGRAPHIC_DATA] [GEOGRAPHIC_DATA] [GEOGRAPHIC_DATA] [GEOGRAPHIC_DATA] …"
click button "Save & Close"
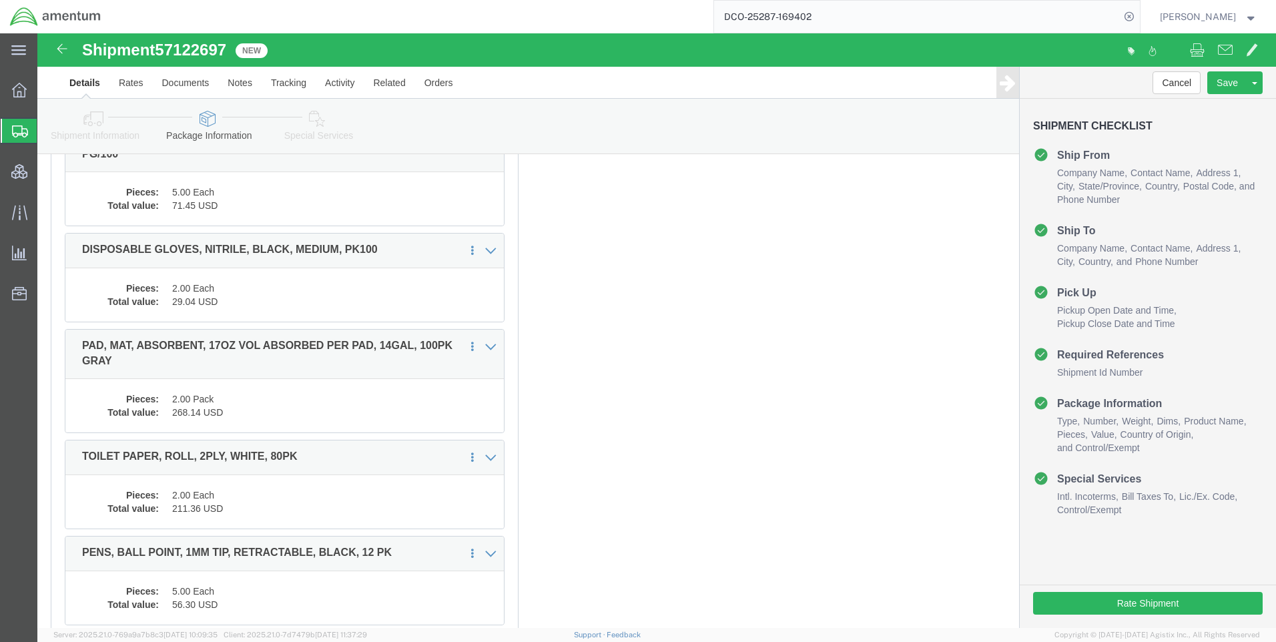
scroll to position [1294, 0]
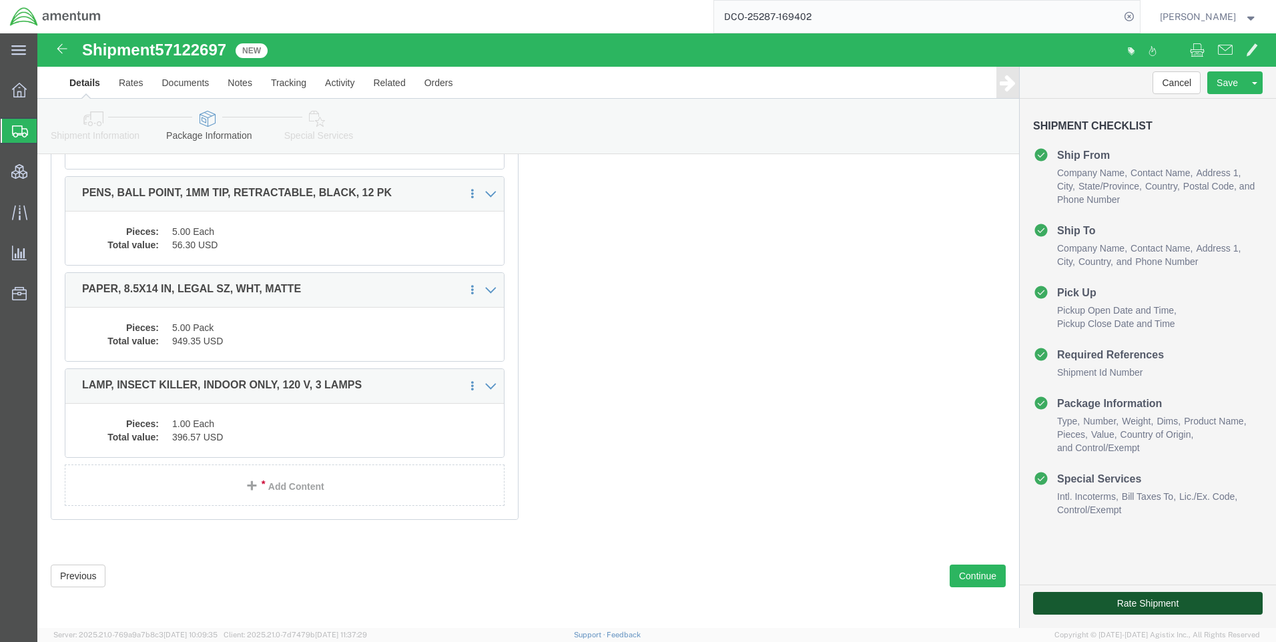
click button "Rate Shipment"
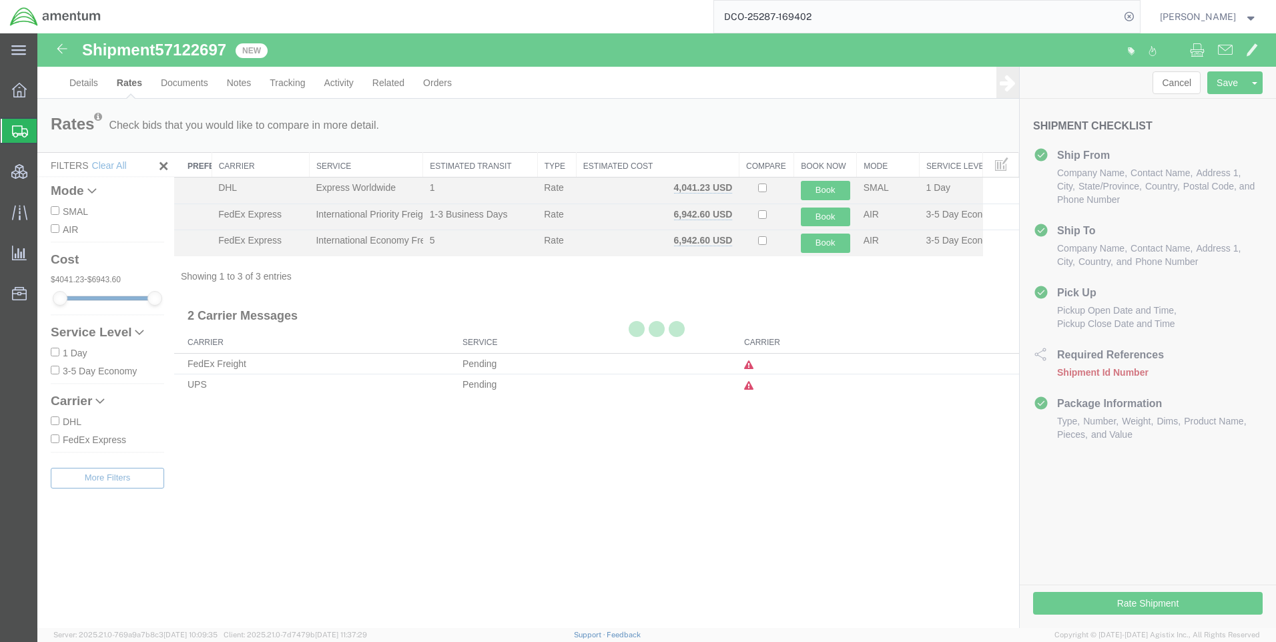
scroll to position [0, 0]
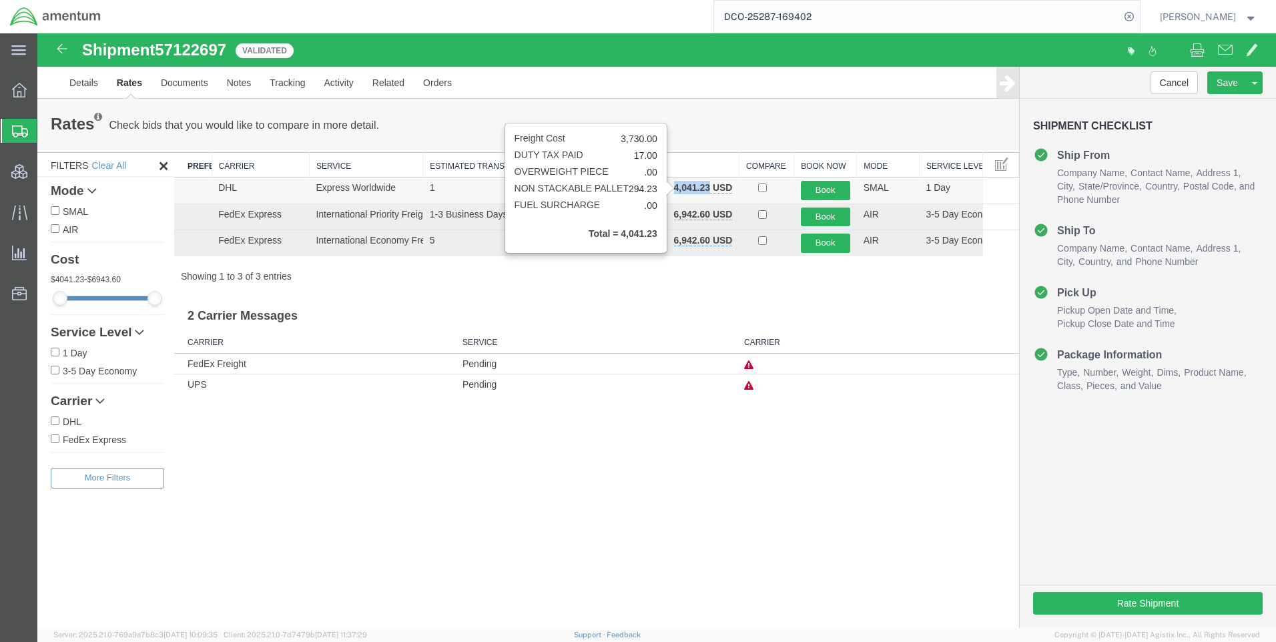
drag, startPoint x: 709, startPoint y: 188, endPoint x: 674, endPoint y: 189, distance: 34.7
click at [674, 189] on b "4,041.23 USD" at bounding box center [703, 187] width 59 height 11
copy b "4,041.23"
